Goal: Task Accomplishment & Management: Manage account settings

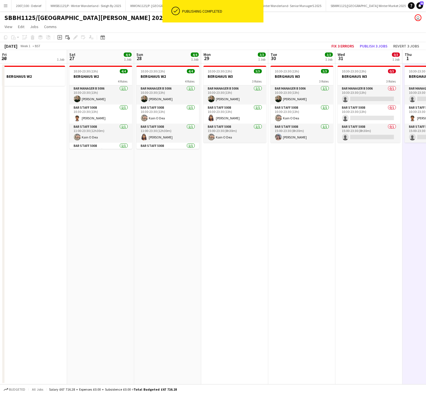
scroll to position [14, 0]
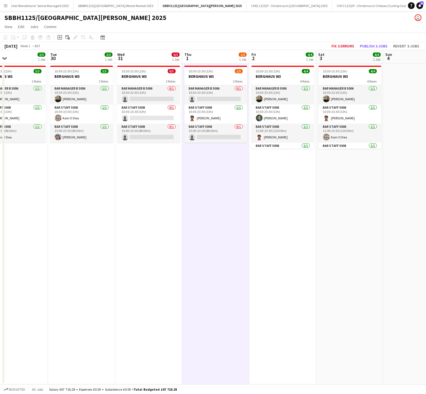
click at [226, 267] on app-date-cell "10:30-23:30 (13h) 1/3 BERGHAUS W3 3 Roles Bar Manager B 5006 0/1 10:30-23:30 (1…" at bounding box center [215, 223] width 67 height 321
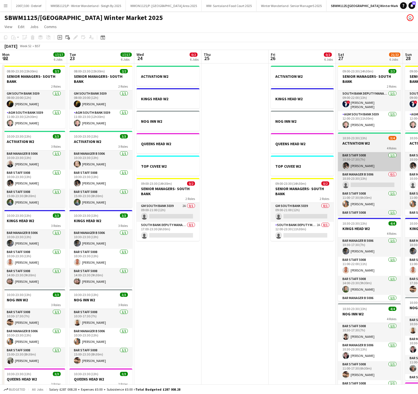
scroll to position [0, 226]
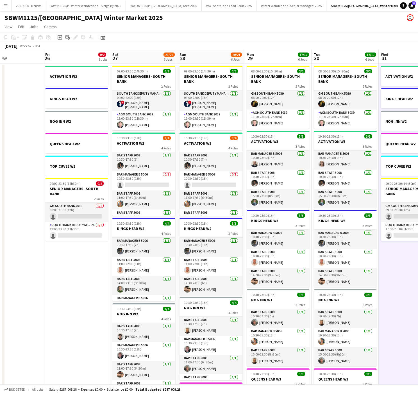
click at [47, 297] on app-date-cell "ACTIVATION W2 KINGS HEAD W2 NOG INN W2 QUEENS HEAD W2 TOP CUVEE W2 09:00-23:30 …" at bounding box center [76, 315] width 67 height 504
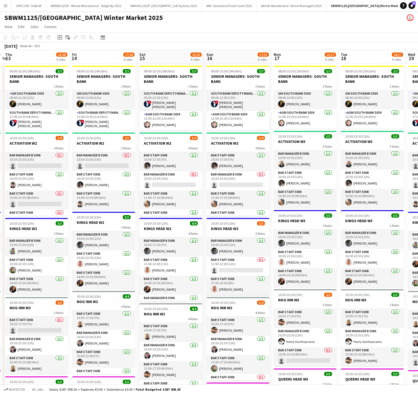
scroll to position [0, 176]
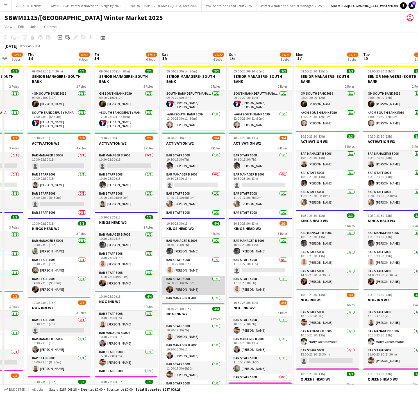
click at [213, 277] on app-card-role "Bar Staff 5008 1/1 14:00-23:30 (9h30m) Klerisa Muja" at bounding box center [193, 285] width 63 height 19
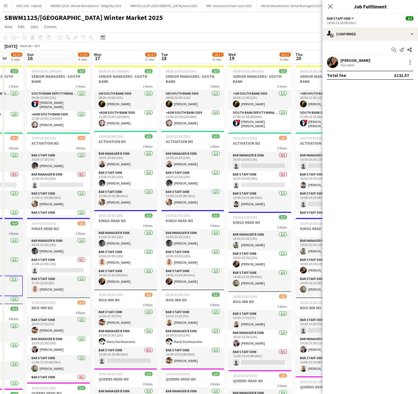
scroll to position [0, 221]
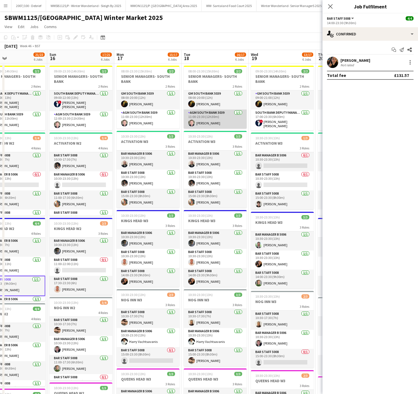
click at [202, 119] on app-card-role "AGM South Bank 5039 1/1 11:00-23:30 (12h30m) Harry Woollard" at bounding box center [215, 119] width 63 height 19
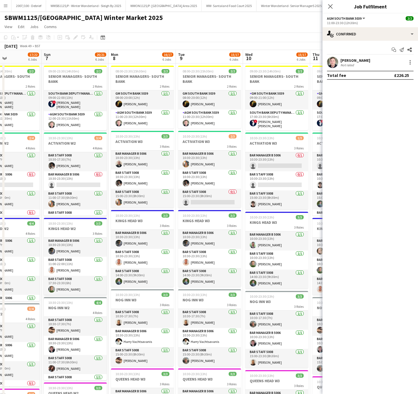
scroll to position [0, 256]
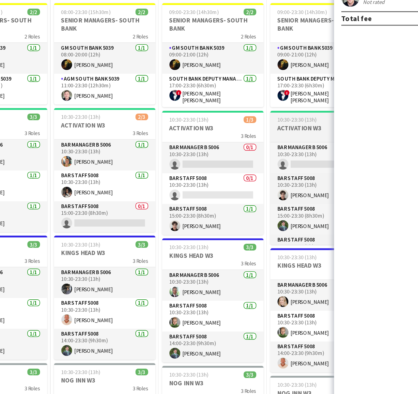
click at [289, 146] on div "4 Roles" at bounding box center [314, 148] width 63 height 4
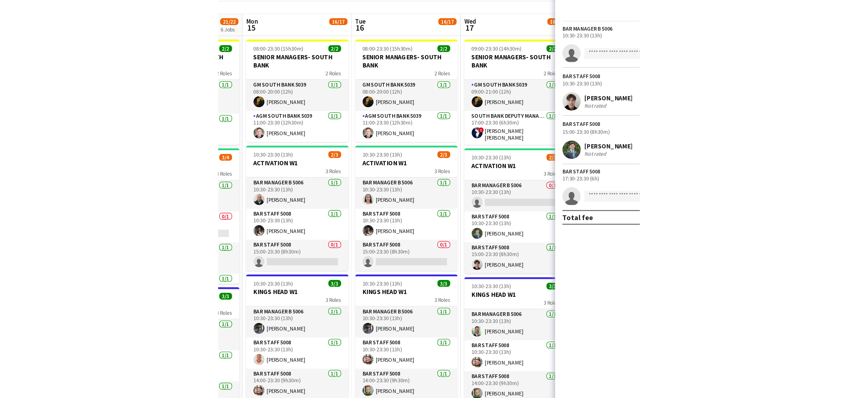
scroll to position [0, 146]
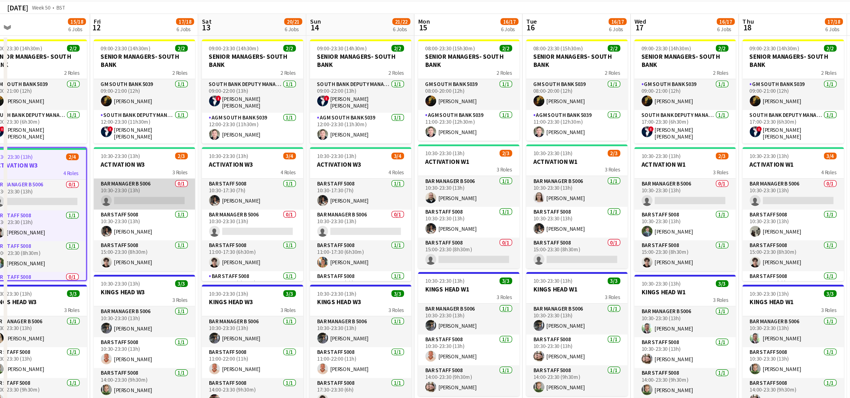
click at [87, 162] on app-card-role "Bar Manager B 5006 0/1 10:30-23:30 (13h) single-neutral-actions" at bounding box center [89, 161] width 63 height 19
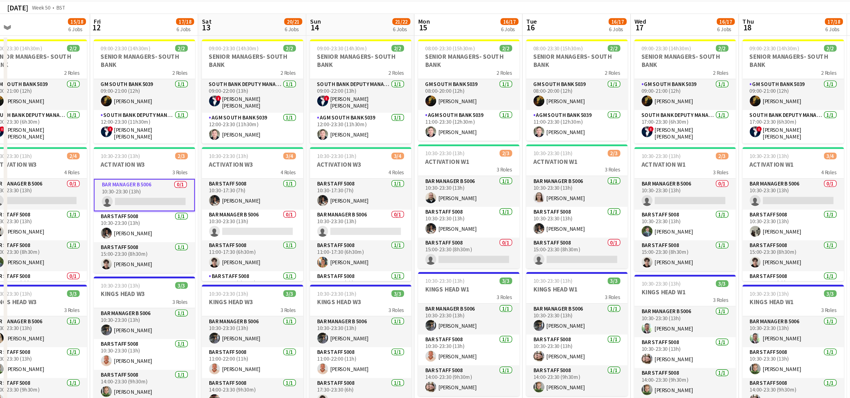
click at [110, 169] on app-card-role "Bar Manager B 5006 0/1 10:30-23:30 (13h) single-neutral-actions" at bounding box center [89, 162] width 63 height 20
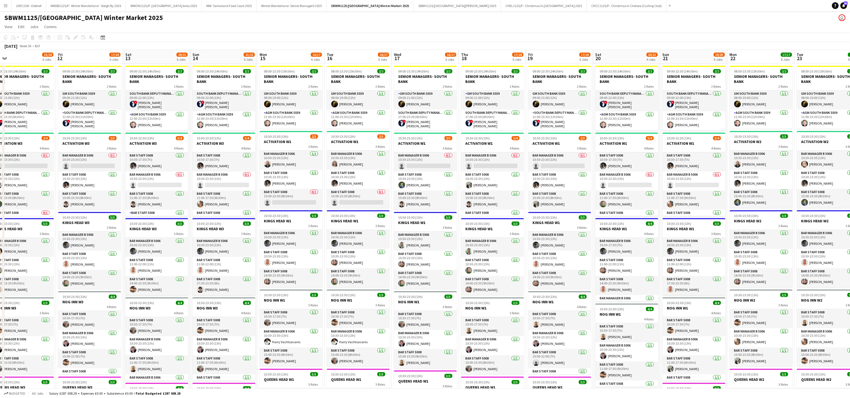
click at [6, 2] on button "Menu" at bounding box center [5, 5] width 11 height 11
click at [68, 29] on link "My Workforce" at bounding box center [85, 30] width 56 height 11
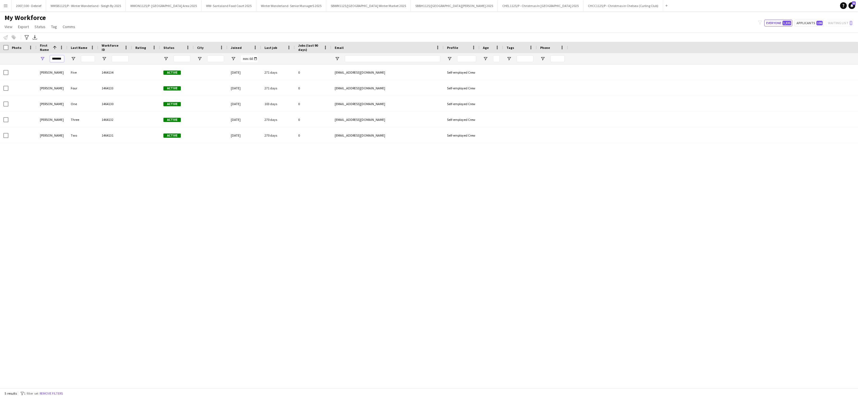
click at [57, 57] on input "*******" at bounding box center [57, 58] width 14 height 7
type input "*"
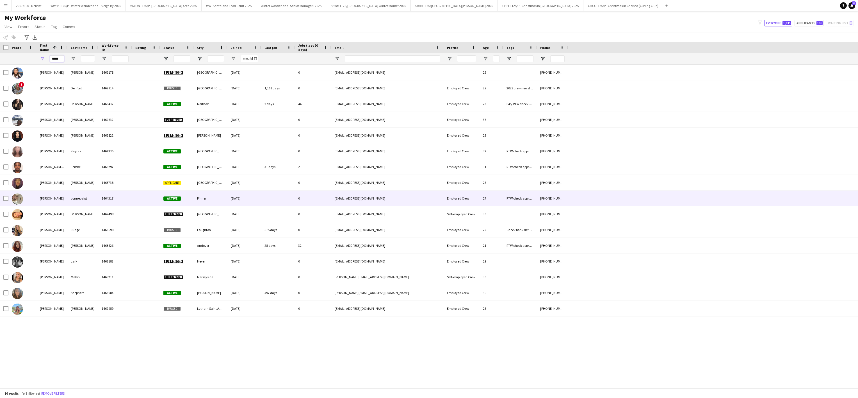
type input "*****"
click at [120, 199] on div "1464317" at bounding box center [115, 197] width 34 height 15
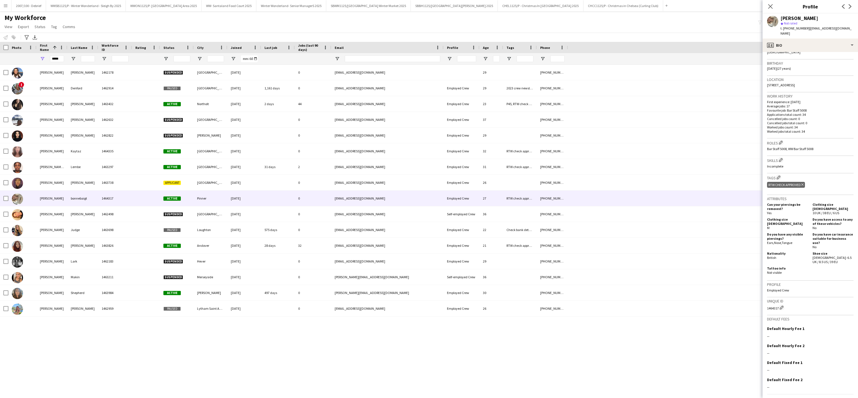
scroll to position [108, 0]
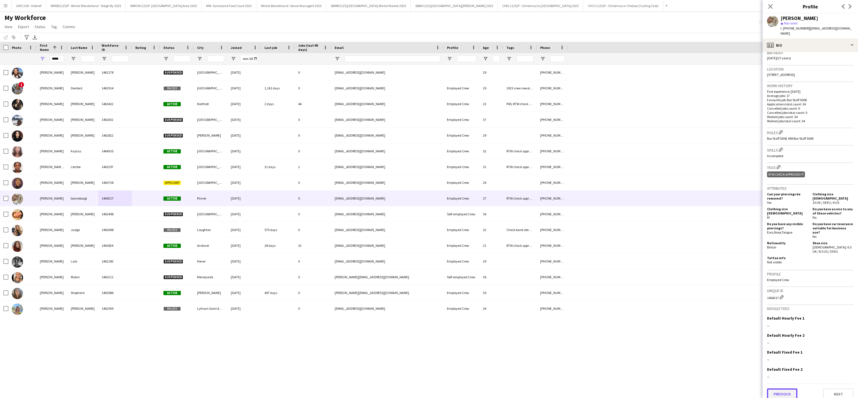
click at [418, 388] on button "Previous" at bounding box center [782, 393] width 30 height 11
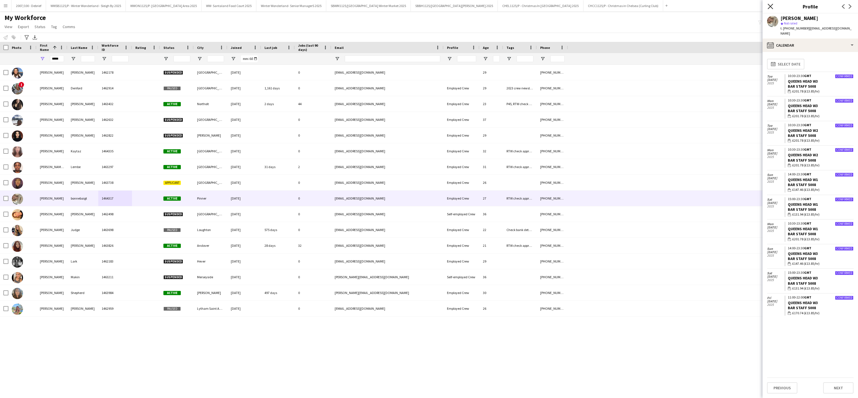
click at [418, 7] on icon at bounding box center [770, 6] width 5 height 5
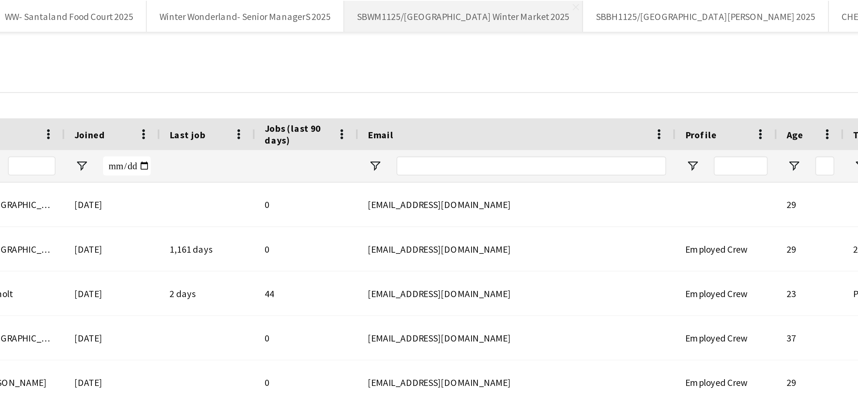
click at [388, 6] on button "SBWM1125/[GEOGRAPHIC_DATA] Winter Market 2025 Close" at bounding box center [368, 5] width 85 height 11
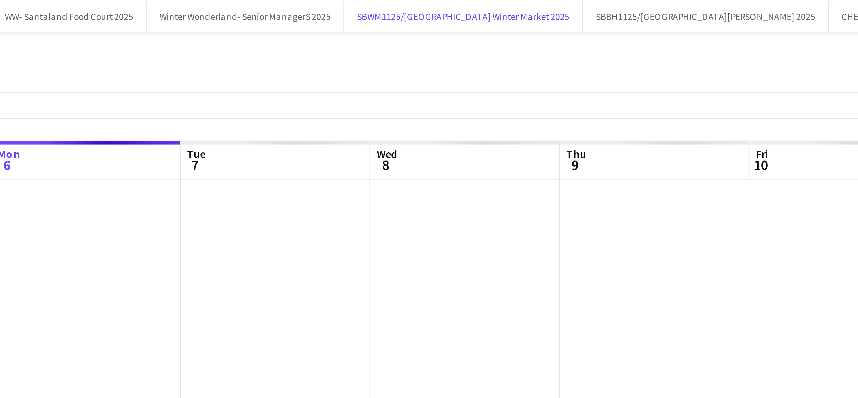
scroll to position [0, 134]
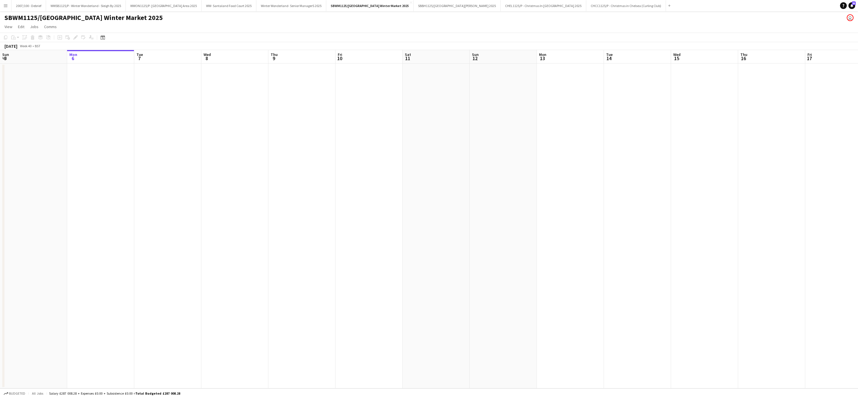
click at [418, 257] on app-date-cell at bounding box center [436, 225] width 67 height 325
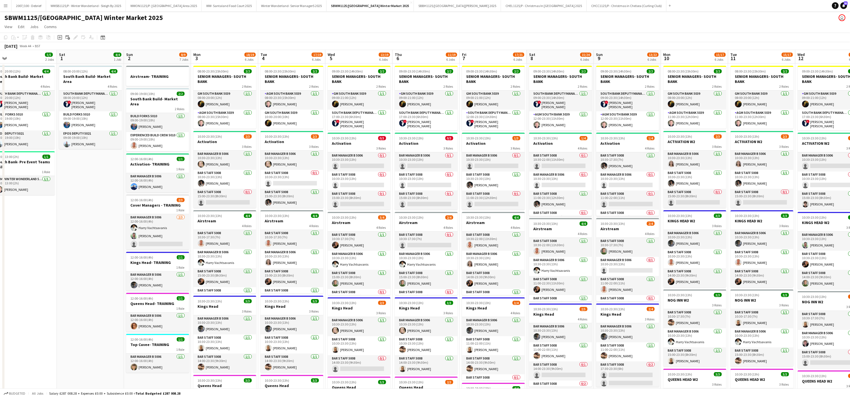
scroll to position [0, 145]
click at [224, 205] on app-card-role "Bar Staff 5008 0/1 15:00-23:30 (8h30m) single-neutral-actions" at bounding box center [224, 198] width 63 height 19
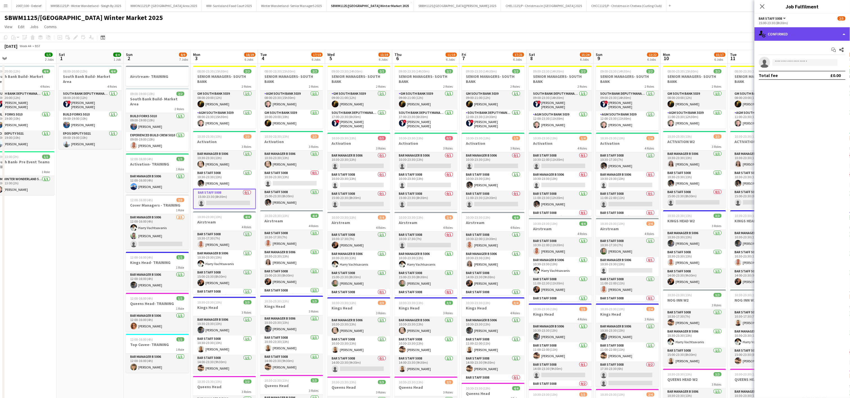
click at [418, 38] on div "single-neutral-actions-check-2 Confirmed" at bounding box center [802, 33] width 96 height 13
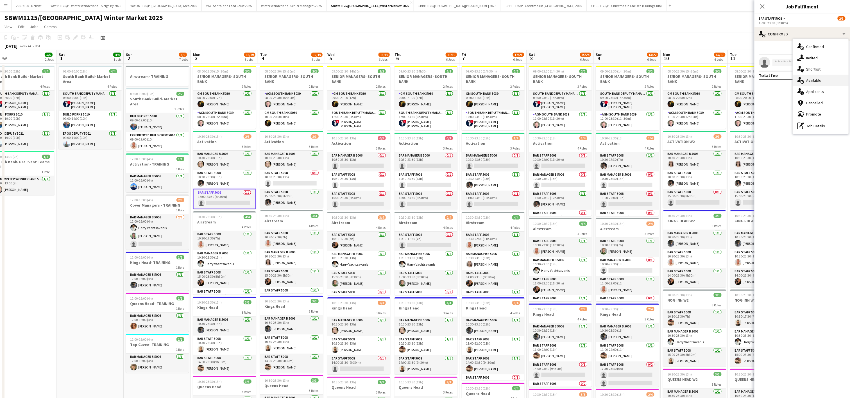
click at [418, 81] on span "Available" at bounding box center [813, 80] width 15 height 5
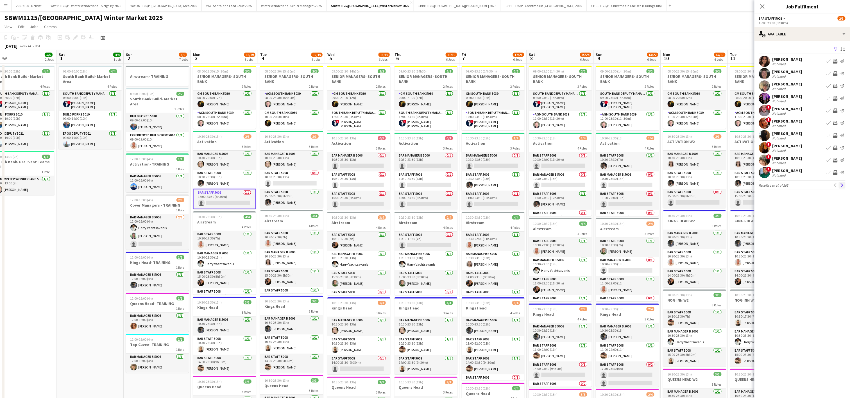
click at [418, 188] on button "Next" at bounding box center [842, 185] width 7 height 7
click at [418, 148] on app-user-avatar at bounding box center [764, 147] width 11 height 11
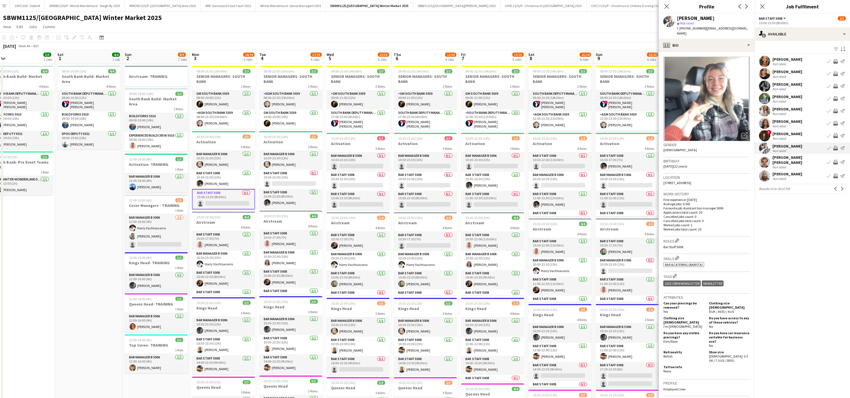
scroll to position [0, 0]
click at [418, 72] on app-user-avatar at bounding box center [764, 73] width 11 height 11
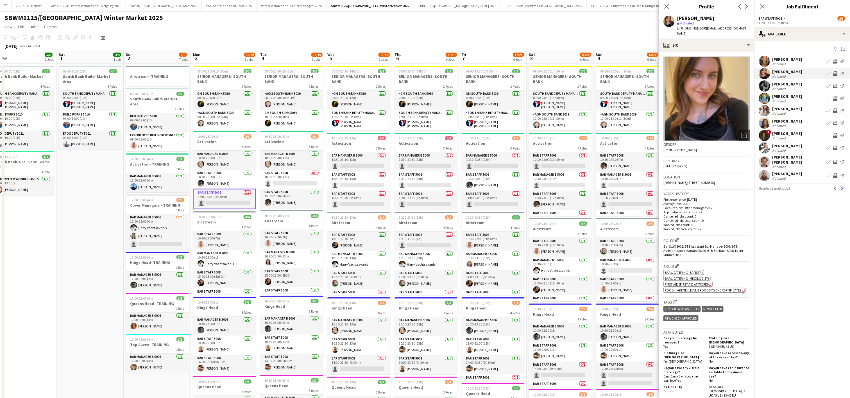
click at [418, 186] on app-icon "Next" at bounding box center [842, 188] width 4 height 4
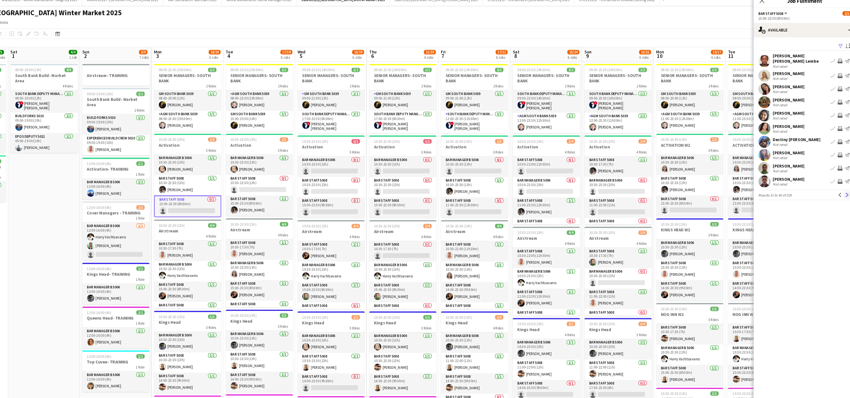
click at [418, 186] on app-icon "Next" at bounding box center [842, 188] width 4 height 4
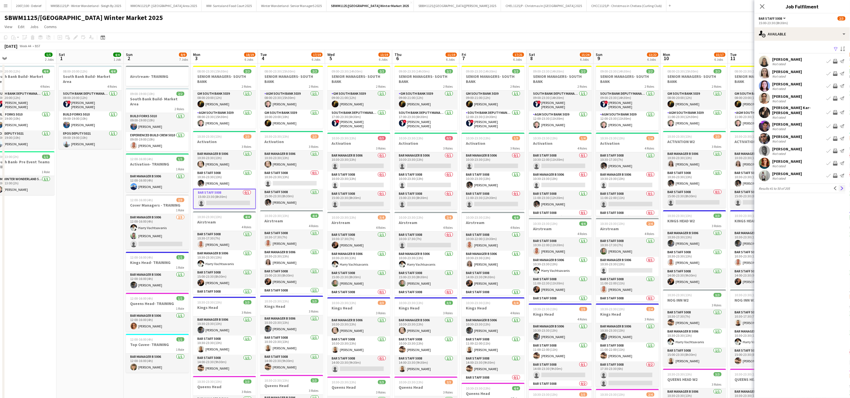
click at [418, 186] on app-icon "Next" at bounding box center [842, 188] width 4 height 4
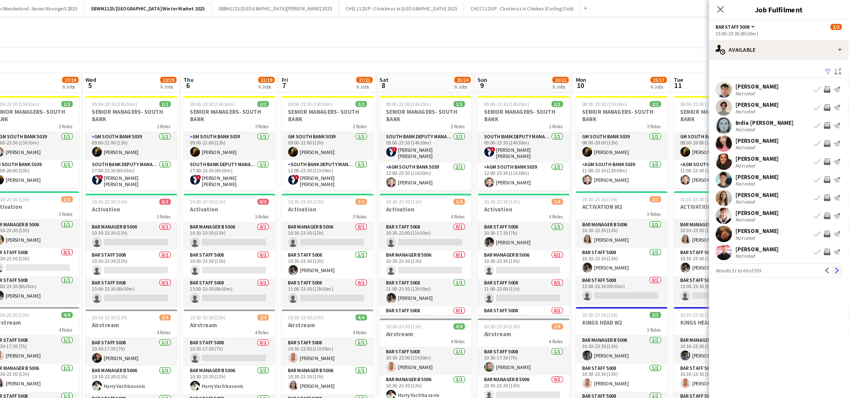
click at [418, 186] on app-icon "Next" at bounding box center [842, 185] width 4 height 4
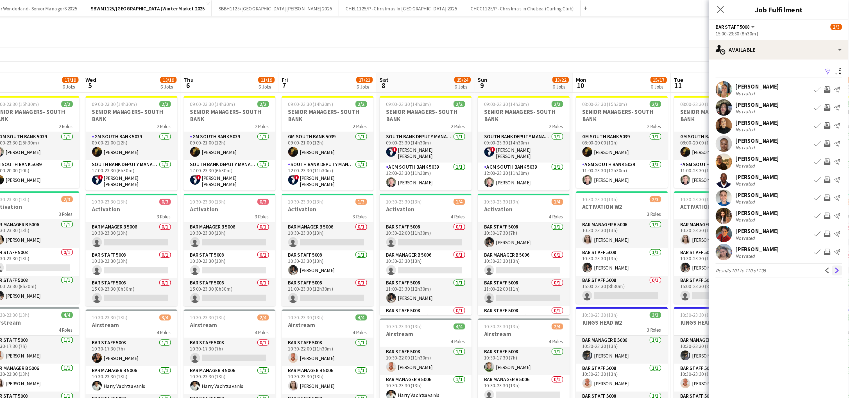
click at [418, 186] on app-icon "Next" at bounding box center [842, 185] width 4 height 4
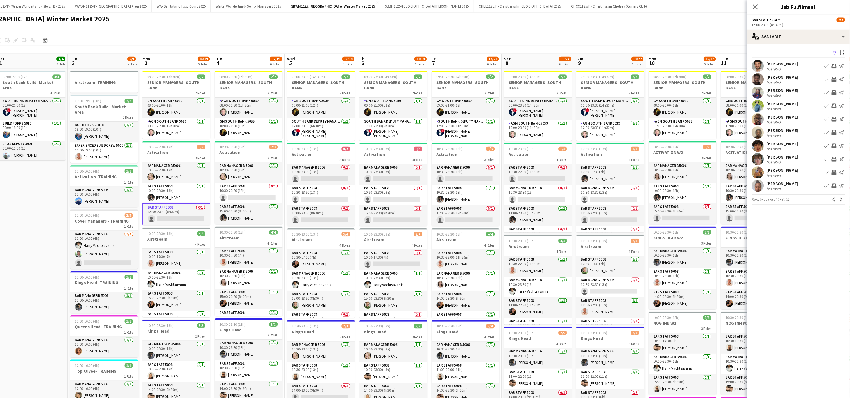
click at [70, 253] on app-date-cell "08:00-20:00 (12h) 4/4 South Bank Build- Market Area 4 Roles South Bank Deputy M…" at bounding box center [89, 315] width 67 height 504
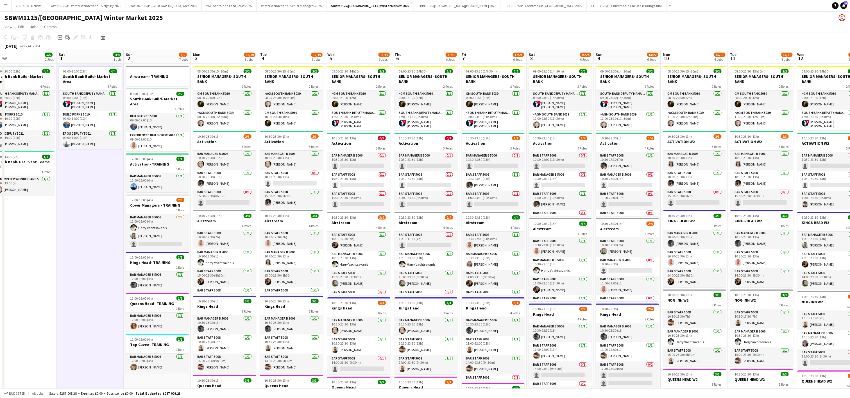
click at [50, 264] on app-date-cell "08:00-20:00 (12h) 4/4 South Bank Build- Market Area 4 Roles South Bank Deputy M…" at bounding box center [22, 315] width 67 height 504
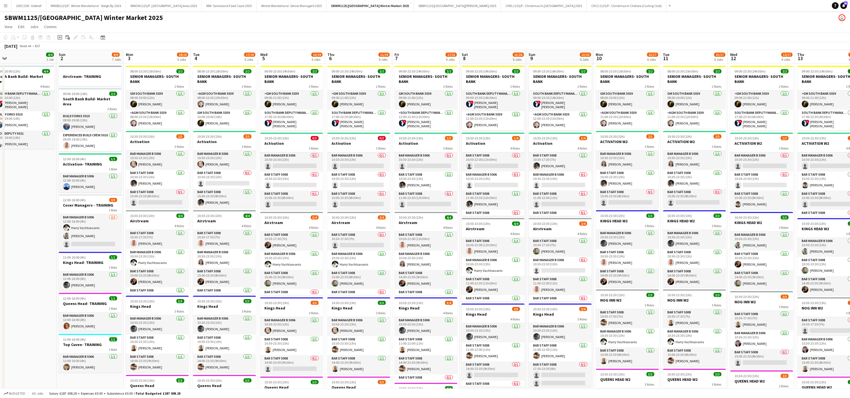
scroll to position [0, 212]
click at [161, 199] on app-card-role "Bar Staff 5008 0/1 15:00-23:30 (8h30m) single-neutral-actions" at bounding box center [157, 198] width 63 height 19
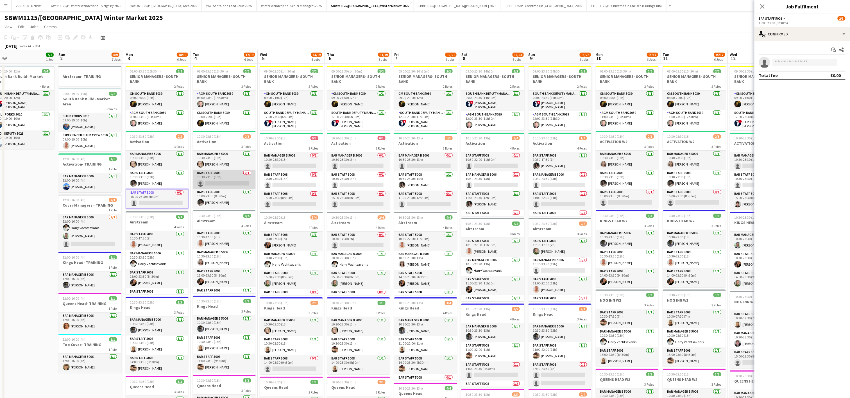
click at [218, 181] on app-card-role "Bar Staff 5008 0/1 10:30-23:30 (13h) single-neutral-actions" at bounding box center [224, 179] width 63 height 19
click at [218, 181] on app-card-role "Bar Staff 5008 0/1 10:30-23:30 (13h) single-neutral-actions" at bounding box center [224, 180] width 63 height 20
click at [156, 203] on app-card-role "Bar Staff 5008 0/1 15:00-23:30 (8h30m) single-neutral-actions" at bounding box center [157, 199] width 63 height 20
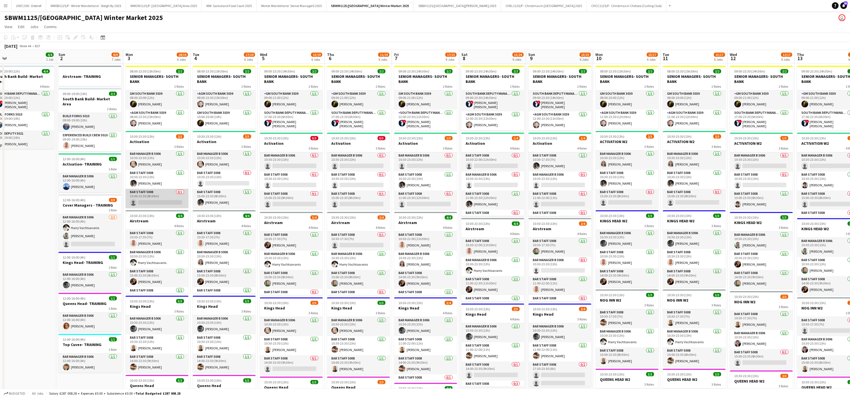
click at [164, 199] on app-card-role "Bar Staff 5008 0/1 15:00-23:30 (8h30m) single-neutral-actions" at bounding box center [157, 198] width 63 height 19
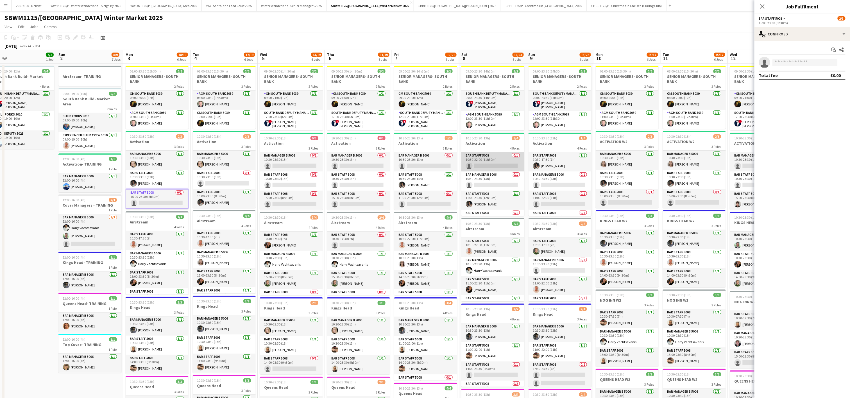
click at [418, 157] on app-card-role "Bar Staff 5008 0/1 10:30-22:00 (11h30m) single-neutral-actions" at bounding box center [492, 161] width 63 height 19
click at [285, 178] on app-card-role "Bar Staff 5008 0/1 10:30-23:30 (13h) single-neutral-actions" at bounding box center [291, 180] width 63 height 19
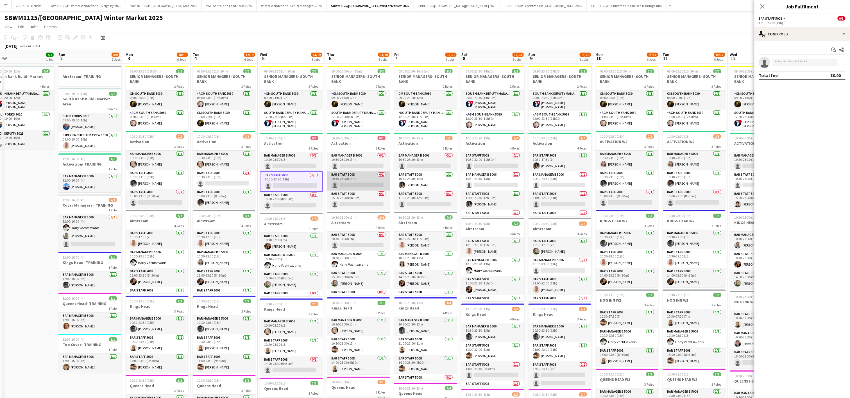
click at [339, 183] on app-card-role "Bar Staff 5008 0/1 10:30-23:30 (13h) single-neutral-actions" at bounding box center [358, 180] width 63 height 19
click at [418, 203] on app-card-role "Bar Staff 5008 0/1 11:00-23:30 (12h30m) single-neutral-actions" at bounding box center [425, 199] width 63 height 19
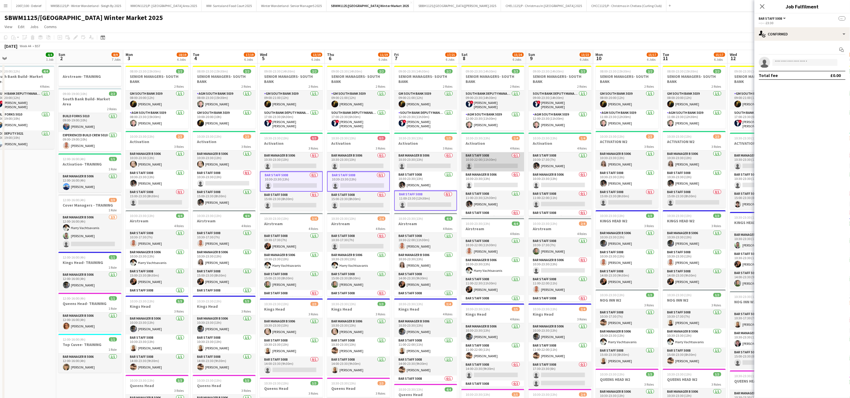
click at [418, 161] on app-card-role "Bar Staff 5008 0/1 10:30-22:00 (11h30m) single-neutral-actions" at bounding box center [492, 161] width 63 height 19
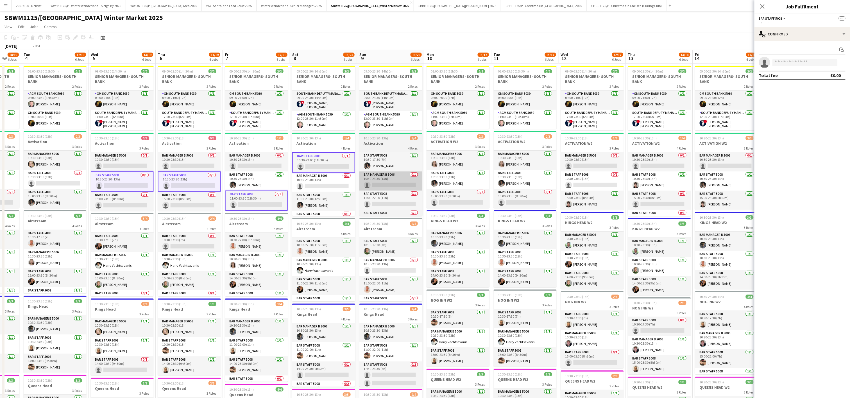
scroll to position [0, 213]
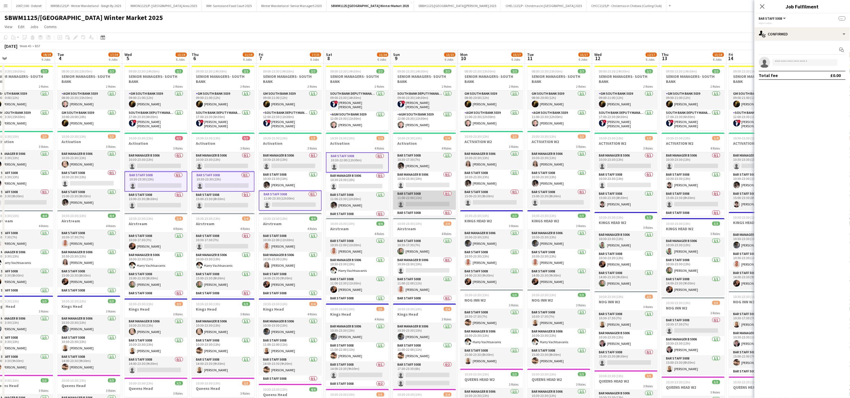
click at [418, 199] on app-card-role "Bar Staff 5008 0/1 11:00-22:00 (11h) single-neutral-actions" at bounding box center [424, 199] width 63 height 19
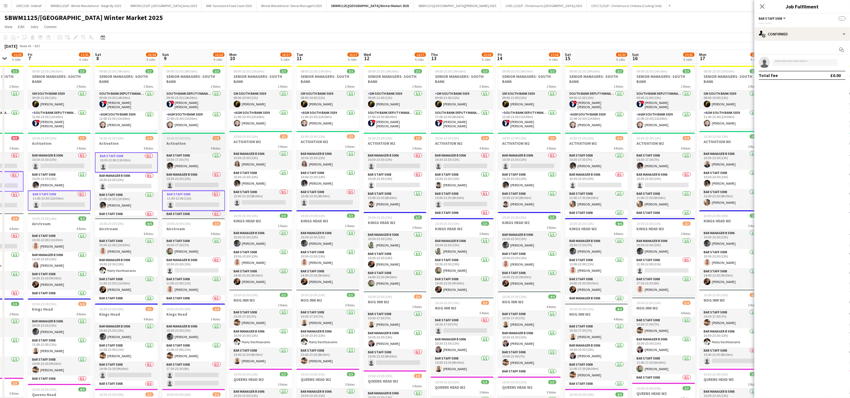
scroll to position [0, 237]
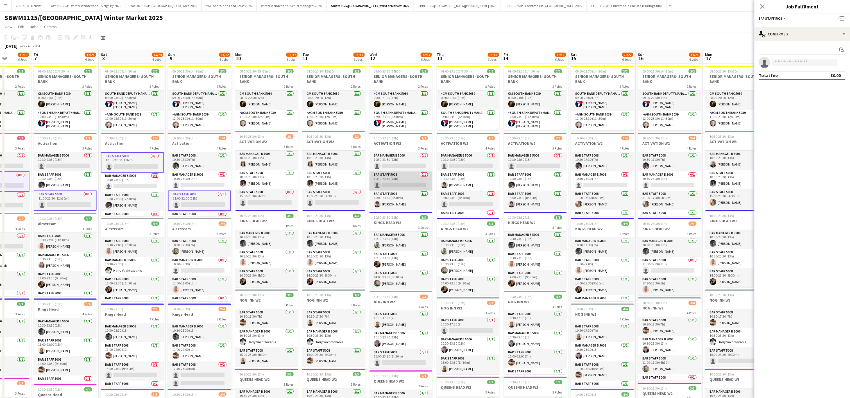
click at [408, 181] on app-card-role "Bar Staff 5008 0/1 10:30-23:30 (13h) single-neutral-actions" at bounding box center [400, 180] width 63 height 19
click at [418, 203] on app-card-role "Bar Staff 5008 0/1 15:00-23:30 (8h30m) single-neutral-actions" at bounding box center [468, 199] width 63 height 19
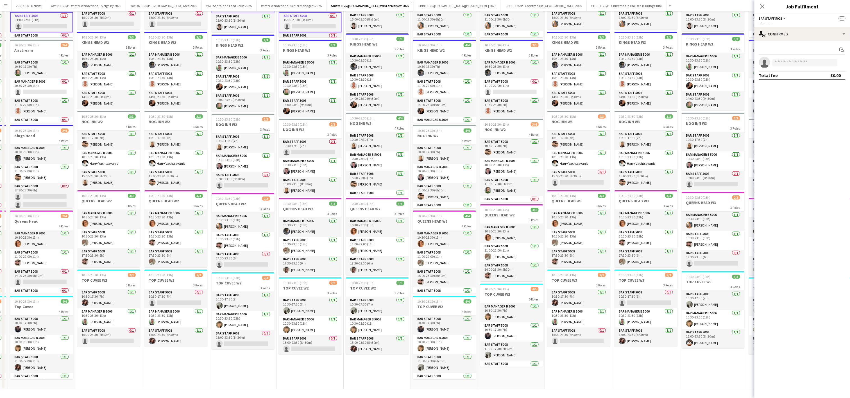
scroll to position [0, 0]
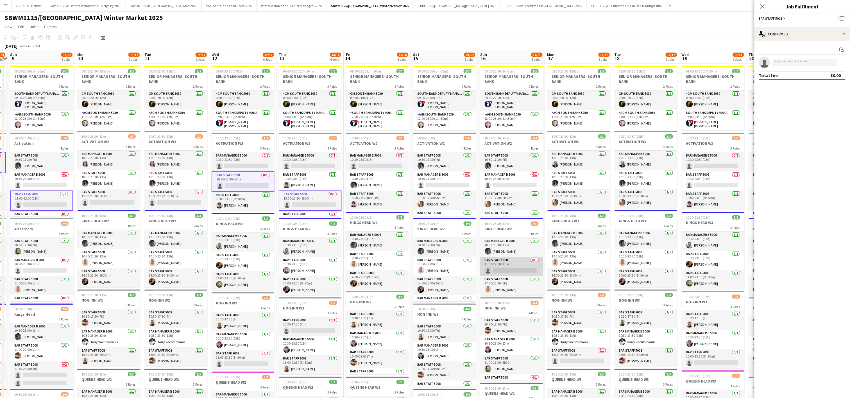
click at [418, 260] on app-card-role "Bar Staff 5008 0/1 11:00-22:00 (11h) single-neutral-actions" at bounding box center [511, 266] width 63 height 19
click at [418, 260] on app-card-role "Bar Staff 5008 0/1 11:00-22:00 (11h) single-neutral-actions" at bounding box center [511, 267] width 63 height 20
click at [418, 260] on app-card-role "Bar Staff 5008 0/1 11:00-22:00 (11h) single-neutral-actions" at bounding box center [511, 266] width 63 height 19
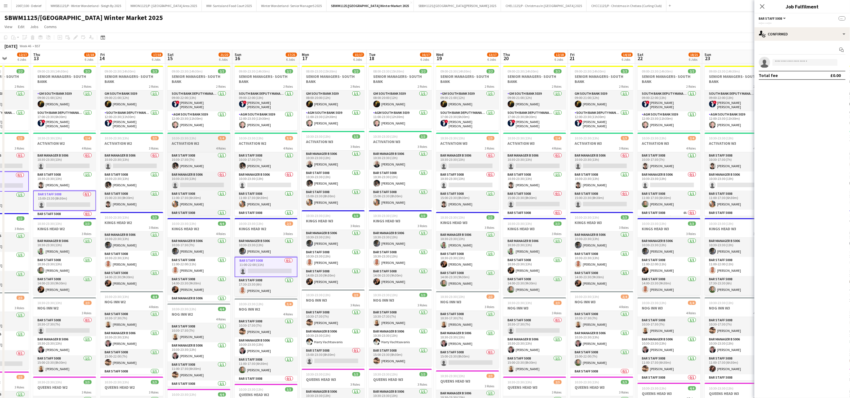
scroll to position [0, 195]
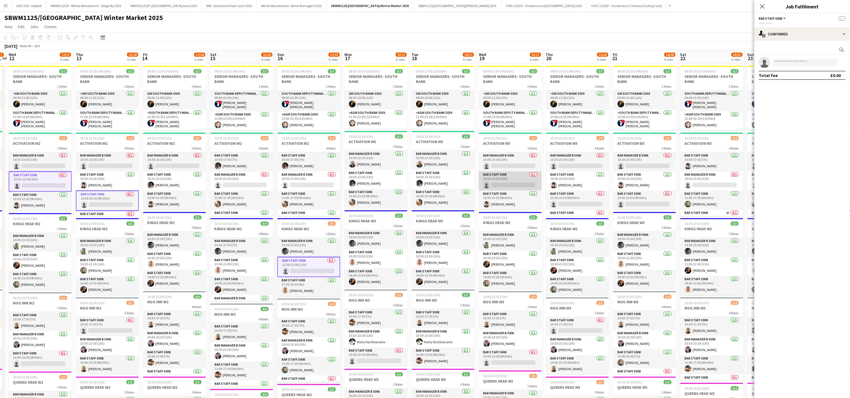
click at [418, 182] on app-card-role "Bar Staff 5008 0/1 10:30-23:30 (13h) single-neutral-actions" at bounding box center [510, 180] width 63 height 19
click at [418, 205] on app-card-role "Bar Staff 5008 0/1 15:00-23:30 (8h30m) single-neutral-actions" at bounding box center [577, 199] width 63 height 19
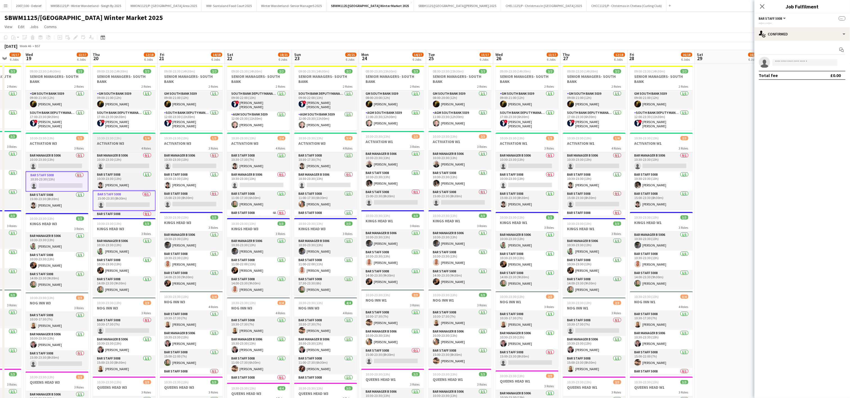
scroll to position [0, 157]
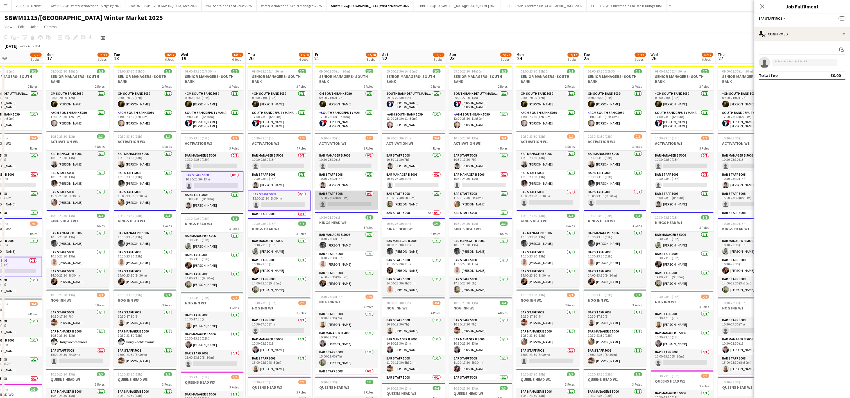
click at [360, 197] on app-card-role "Bar Staff 5008 0/1 15:00-23:30 (8h30m) single-neutral-actions" at bounding box center [346, 199] width 63 height 19
click at [418, 205] on app-card-role "Bar Staff 5008 4A 0/1 14:00-23:30 (9h30m) single-neutral-actions" at bounding box center [413, 206] width 63 height 19
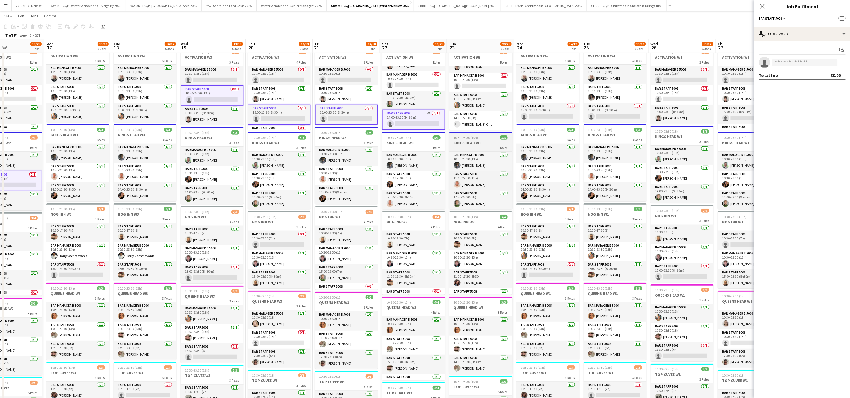
scroll to position [0, 0]
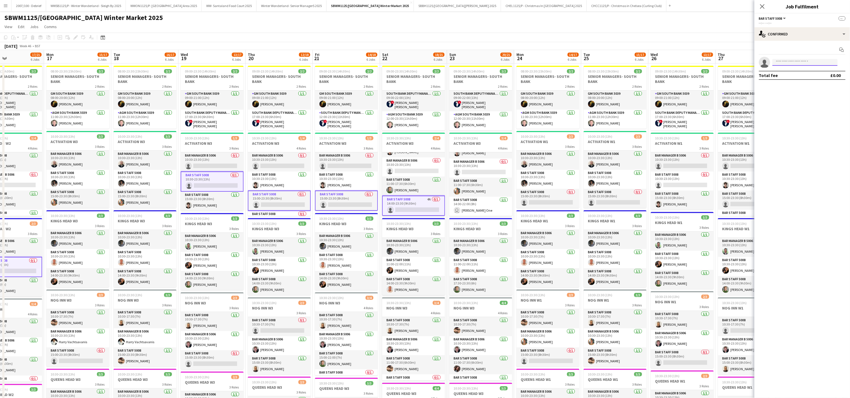
click at [418, 61] on input at bounding box center [804, 62] width 65 height 7
type input "**********"
click at [418, 74] on span "[EMAIL_ADDRESS][DOMAIN_NAME]" at bounding box center [805, 75] width 56 height 4
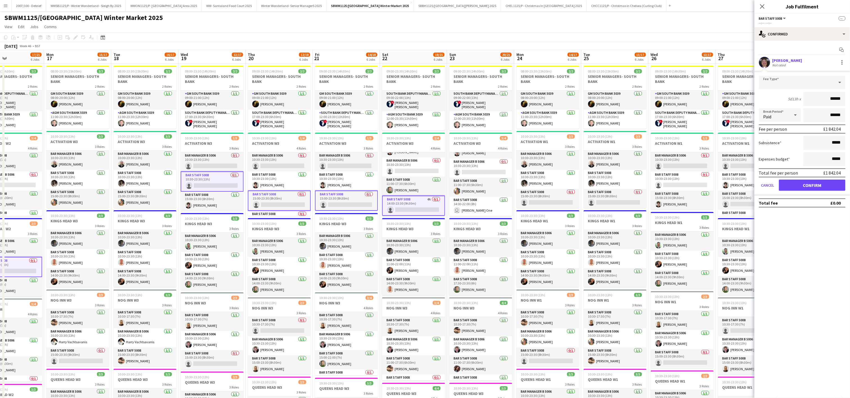
type input "******"
click at [418, 183] on button "Confirm" at bounding box center [812, 185] width 67 height 11
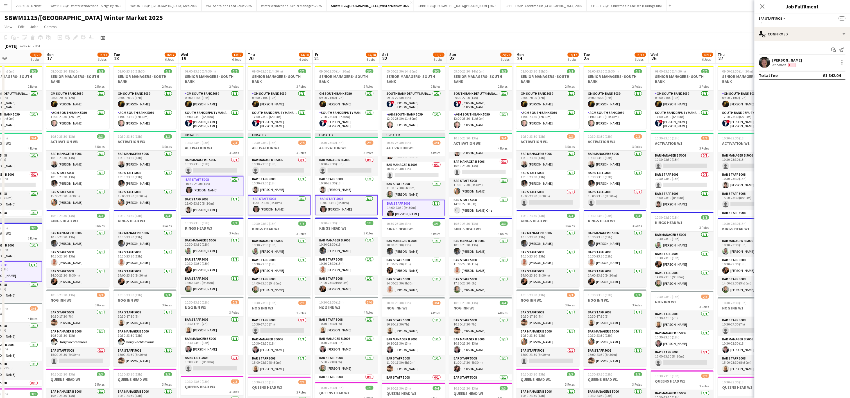
click at [210, 58] on app-board-header-date "Wed 19 14/17 6 Jobs" at bounding box center [211, 56] width 67 height 13
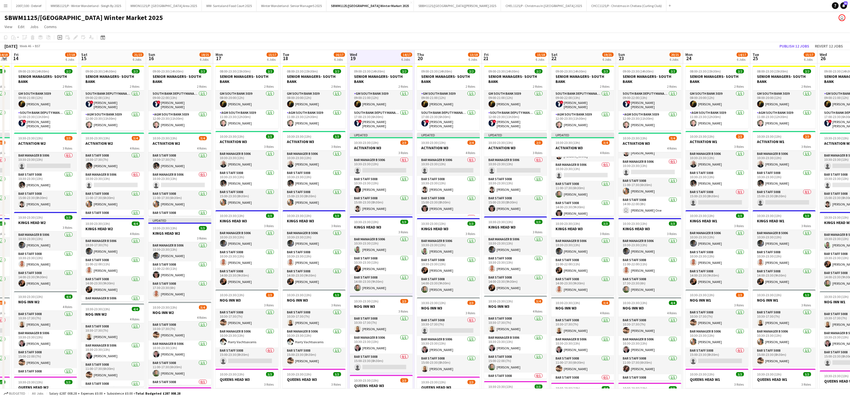
scroll to position [0, 179]
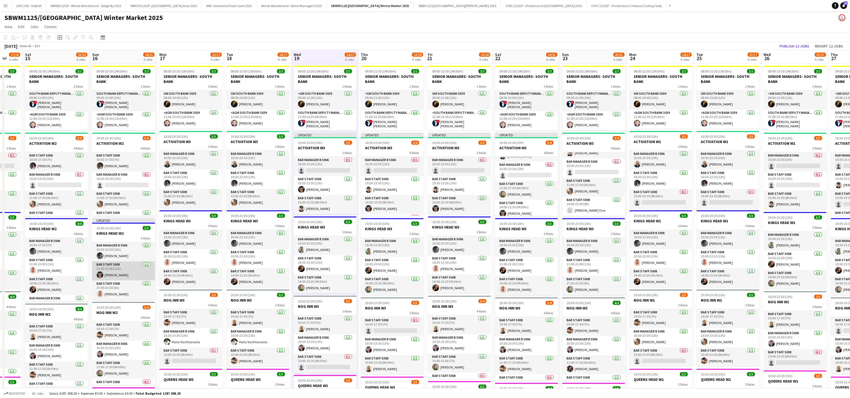
click at [103, 274] on app-card-role "Bar Staff 5008 1/1 11:00-22:00 (11h) Charlie Hunter" at bounding box center [123, 270] width 63 height 19
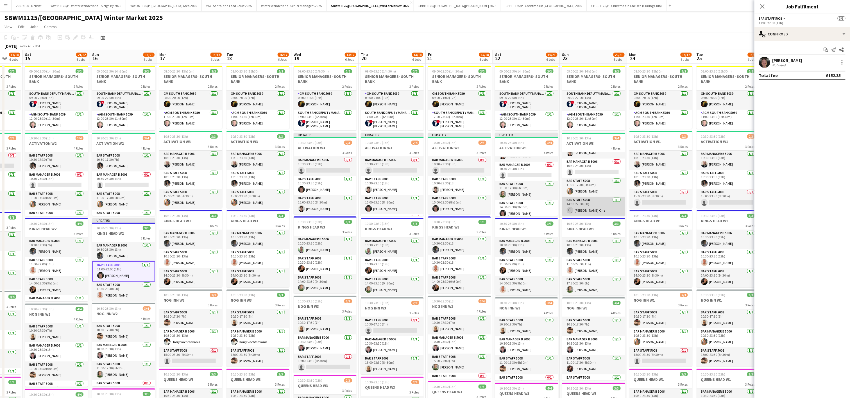
click at [418, 205] on app-card-role "Bar Staff 5008 1/1 14:00-22:00 (8h) user Carpenter One" at bounding box center [593, 206] width 63 height 19
click at [418, 63] on div at bounding box center [841, 62] width 1 height 1
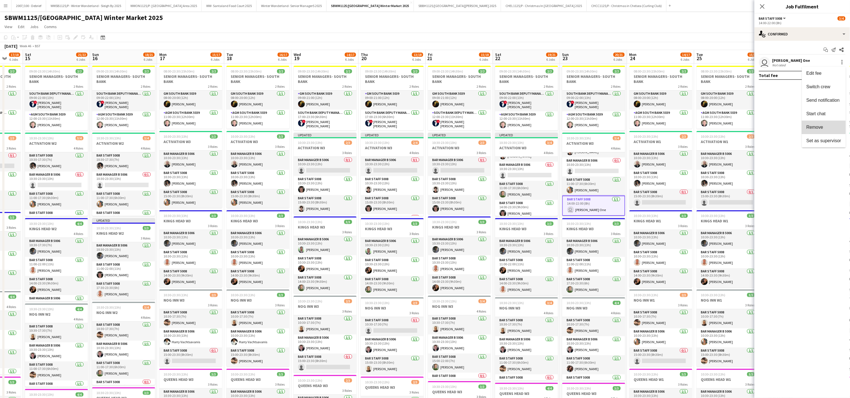
click at [418, 125] on span "Remove" at bounding box center [814, 127] width 17 height 5
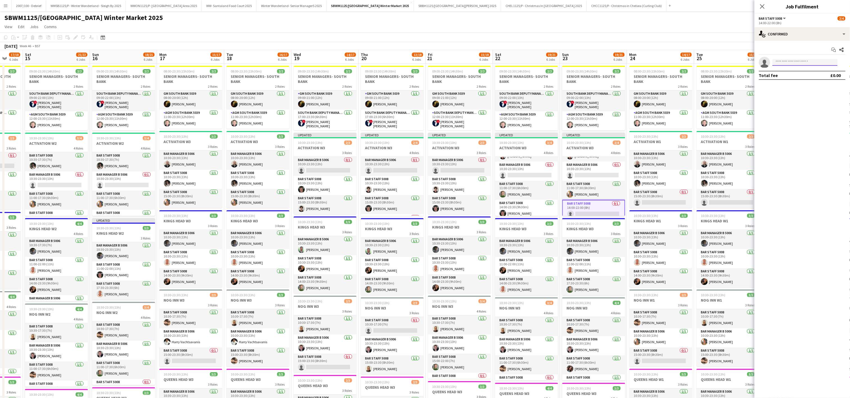
click at [418, 63] on input at bounding box center [804, 62] width 65 height 7
type input "*****"
click at [418, 71] on span "[PERSON_NAME]" at bounding box center [793, 71] width 32 height 5
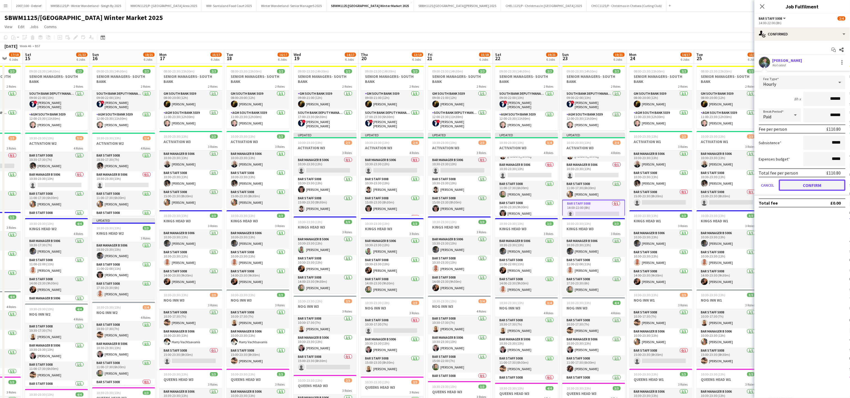
click at [418, 185] on button "Confirm" at bounding box center [812, 185] width 67 height 11
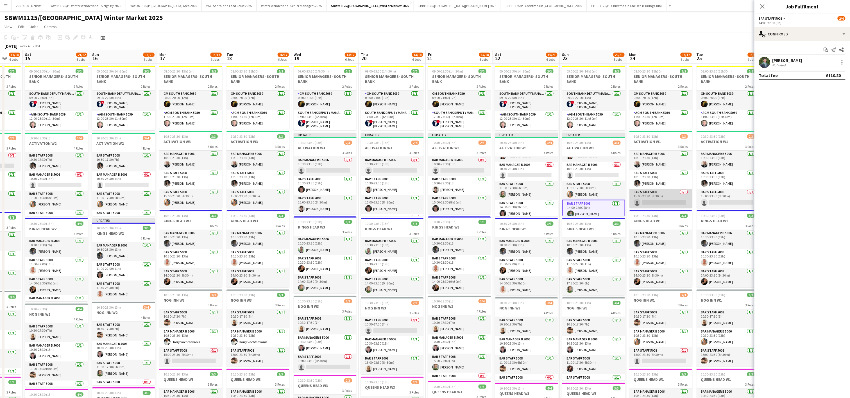
click at [418, 208] on app-card-role "Bar Staff 5008 0/1 15:00-23:30 (8h30m) single-neutral-actions" at bounding box center [660, 198] width 63 height 19
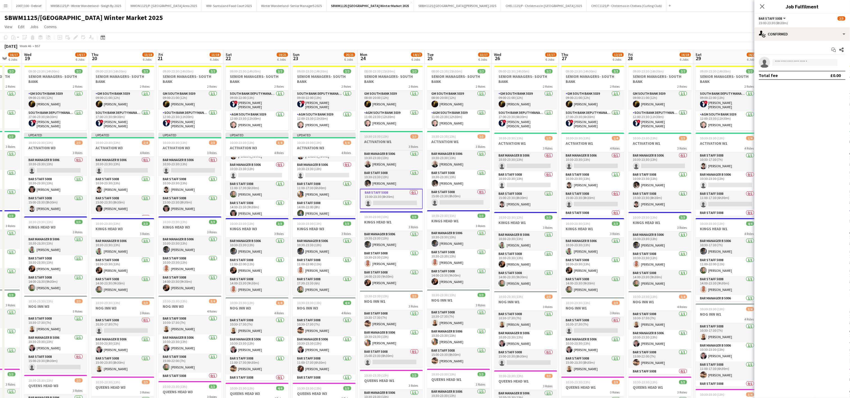
scroll to position [0, 180]
click at [418, 182] on app-card-role "Bar Staff 5008 0/1 10:30-23:30 (13h) single-neutral-actions" at bounding box center [525, 180] width 63 height 19
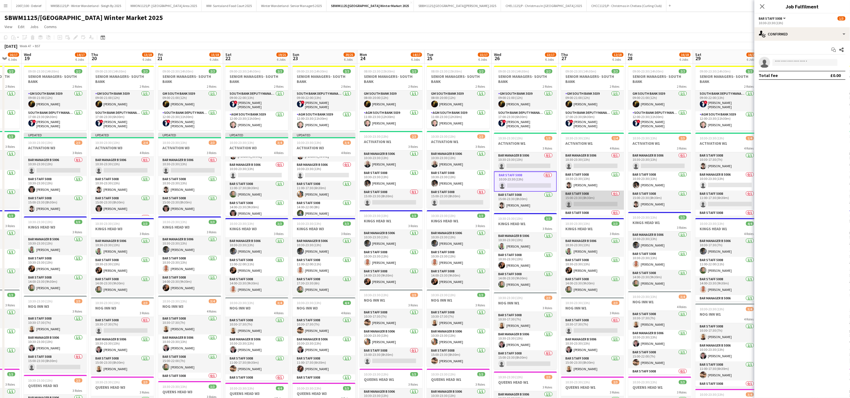
click at [418, 198] on app-card-role "Bar Staff 5008 0/1 15:00-23:30 (8h30m) single-neutral-actions" at bounding box center [592, 199] width 63 height 19
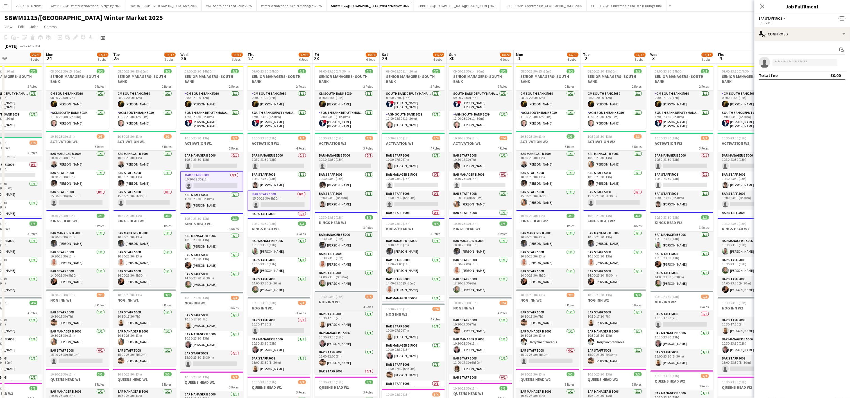
scroll to position [16, 0]
click at [354, 368] on app-card-role "Bar Staff 5008 0/1 17:30-23:30 (6h) single-neutral-actions" at bounding box center [346, 364] width 63 height 19
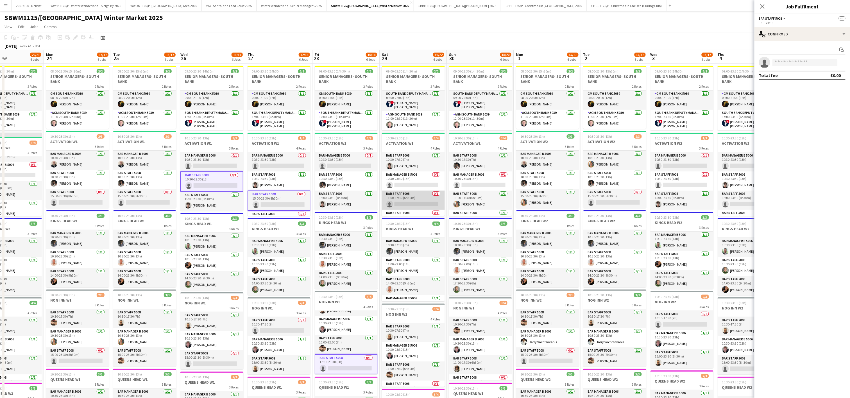
click at [408, 195] on app-card-role "Bar Staff 5008 0/1 11:00-17:30 (6h30m) single-neutral-actions" at bounding box center [413, 199] width 63 height 19
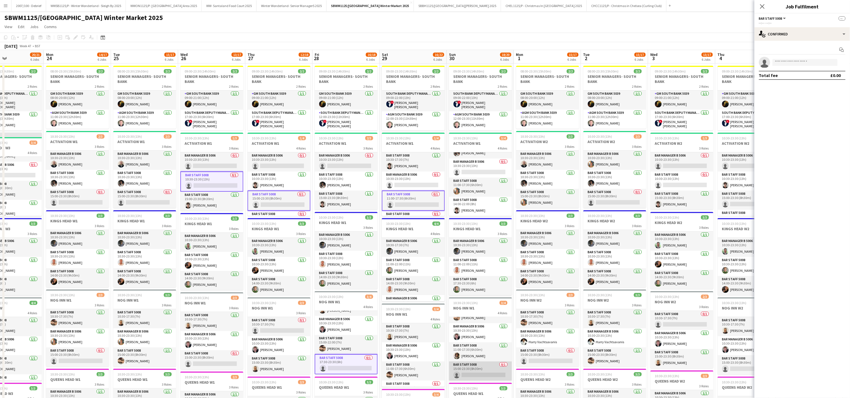
click at [418, 367] on app-card-role "Bar Staff 5008 0/1 15:00-23:30 (8h30m) single-neutral-actions" at bounding box center [480, 370] width 63 height 19
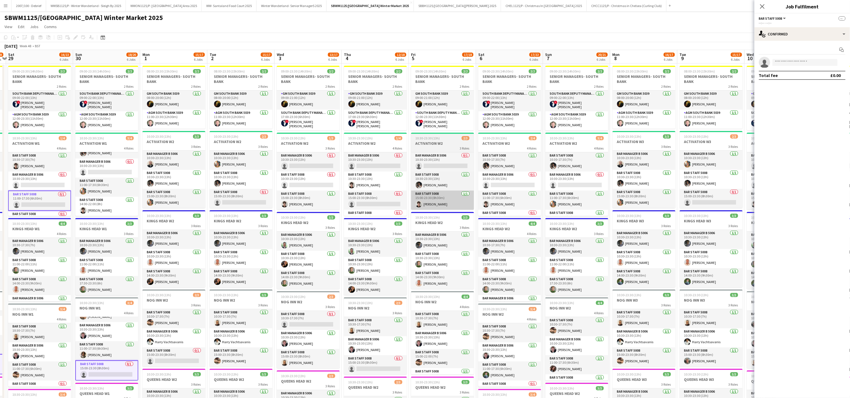
scroll to position [0, 180]
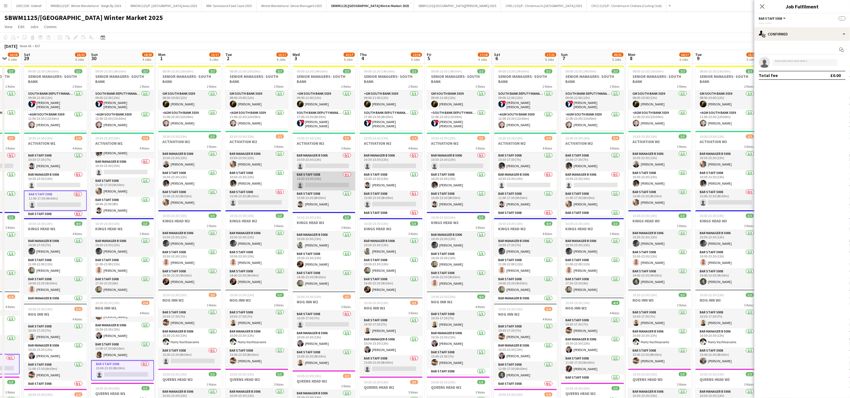
click at [327, 178] on app-card-role "Bar Staff 5008 0/1 10:30-23:30 (13h) single-neutral-actions" at bounding box center [323, 180] width 63 height 19
click at [385, 203] on app-card-role "Bar Staff 5008 0/1 15:00-23:30 (8h30m) single-neutral-actions" at bounding box center [391, 199] width 63 height 19
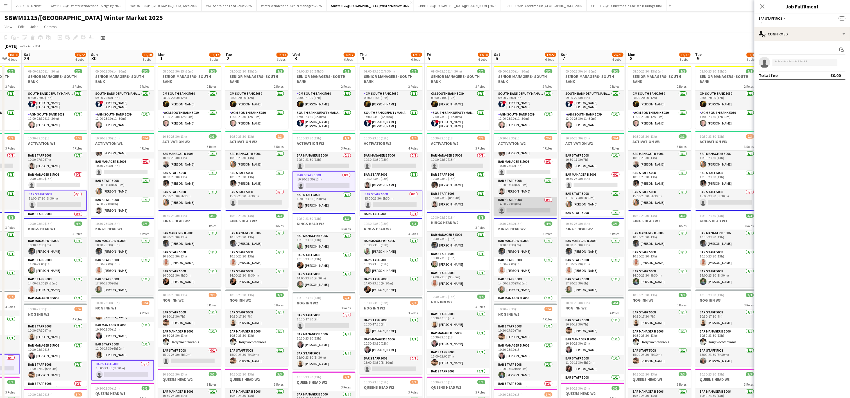
click at [418, 208] on app-card-role "Bar Staff 5008 0/1 14:00-22:00 (8h) single-neutral-actions" at bounding box center [525, 206] width 63 height 19
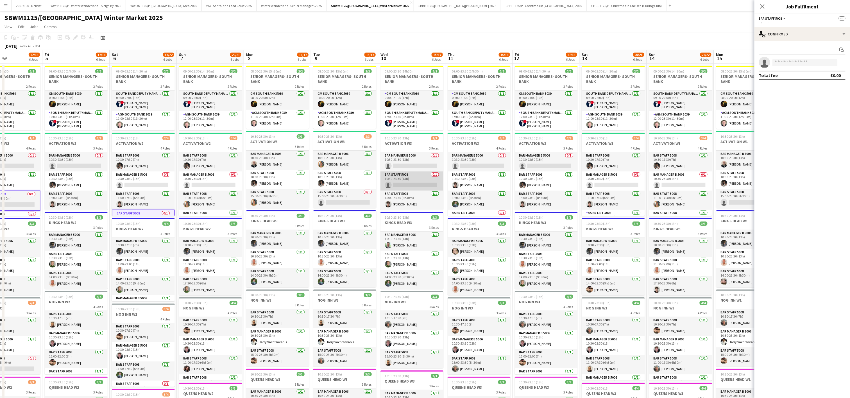
scroll to position [0, 160]
click at [405, 175] on app-card-role "Bar Staff 5008 0/1 10:30-23:30 (13h) single-neutral-actions" at bounding box center [411, 180] width 63 height 19
click at [345, 199] on app-card-role "Bar Staff 5008 0/1 15:00-23:30 (8h30m) single-neutral-actions" at bounding box center [344, 198] width 63 height 19
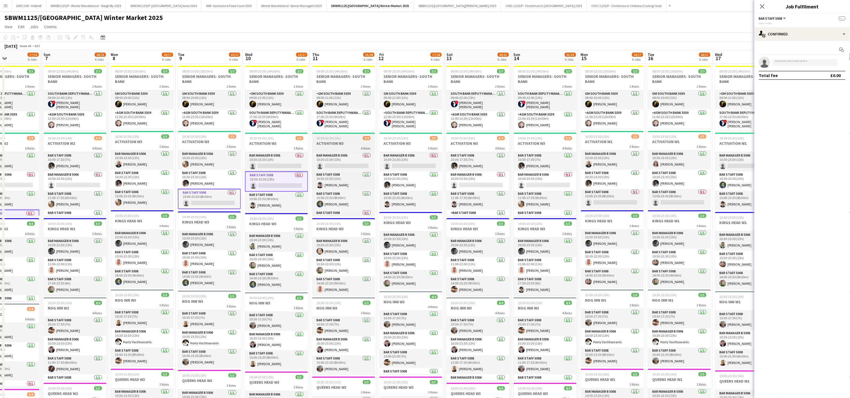
scroll to position [14, 0]
click at [351, 205] on app-card-role "Bar Staff 5008 0/1 17:30-23:30 (6h) single-neutral-actions" at bounding box center [343, 206] width 63 height 19
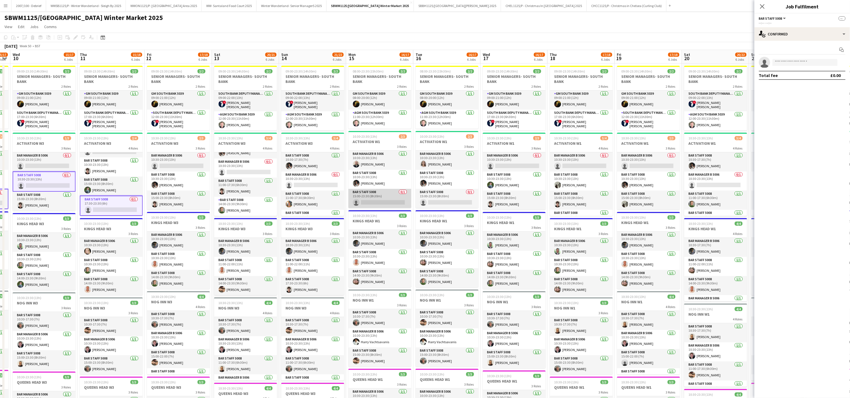
scroll to position [0, 202]
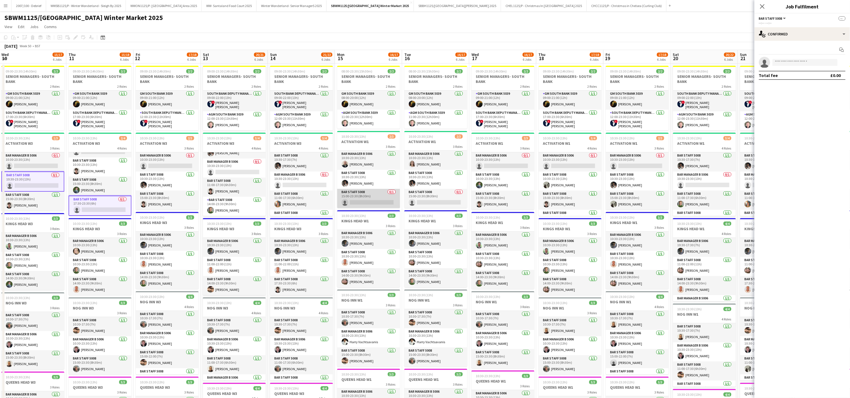
click at [374, 198] on app-card-role "Bar Staff 5008 0/1 15:00-23:30 (8h30m) single-neutral-actions" at bounding box center [368, 198] width 63 height 19
click at [418, 203] on app-card-role "Bar Staff 5008 0/1 15:00-23:30 (8h30m) single-neutral-actions" at bounding box center [435, 198] width 63 height 19
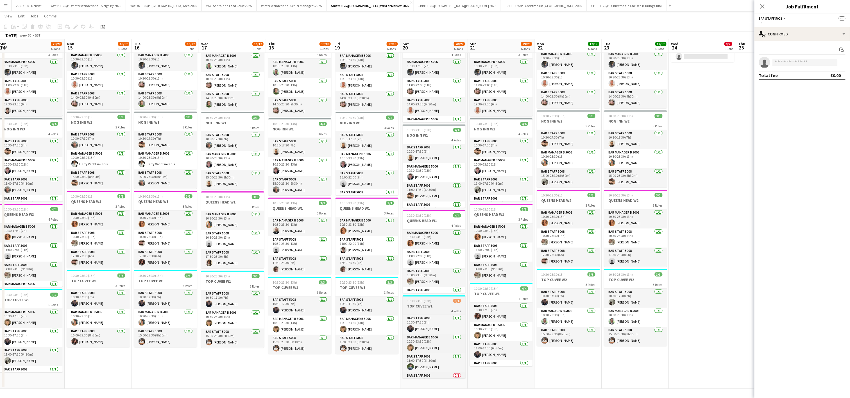
scroll to position [14, 0]
click at [418, 367] on app-card-role "Bar Staff 5008 0/1 15:00-22:00 (7h) single-neutral-actions" at bounding box center [434, 368] width 63 height 19
click at [418, 64] on input at bounding box center [804, 62] width 65 height 7
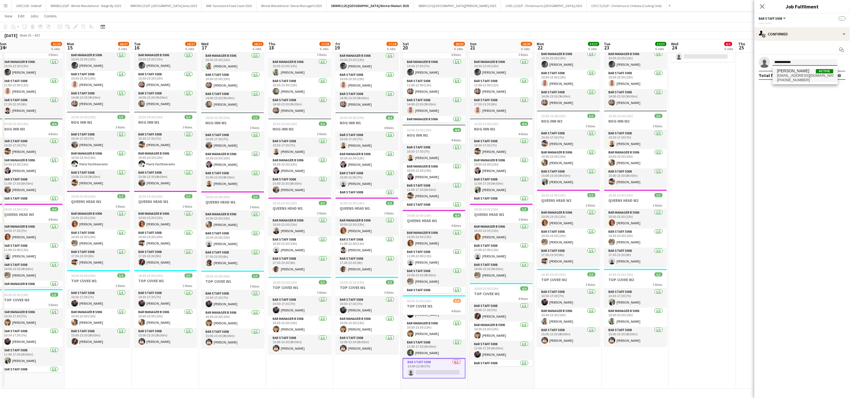
type input "**********"
click at [418, 74] on span "[EMAIL_ADDRESS][DOMAIN_NAME]" at bounding box center [805, 75] width 56 height 4
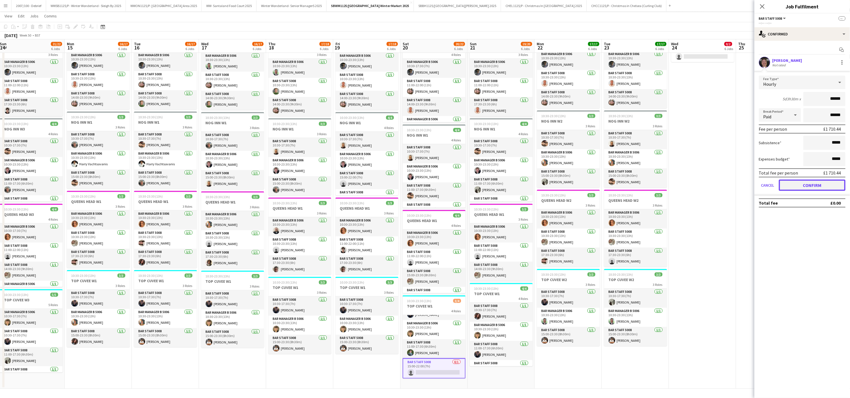
click at [418, 180] on button "Confirm" at bounding box center [812, 185] width 67 height 11
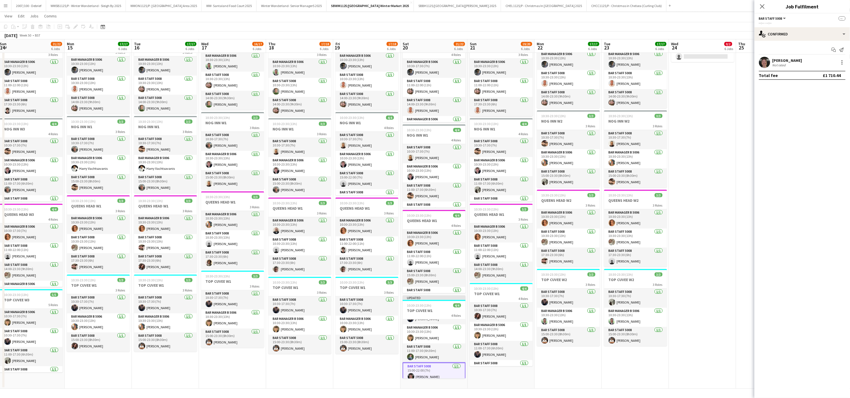
click at [418, 125] on app-date-cell "ACTIVATION W2 KINGS HEAD W2 NOG INN W2 QUEENS HEAD W2 TOP CUVEE W2 09:00-23:30 …" at bounding box center [702, 137] width 67 height 504
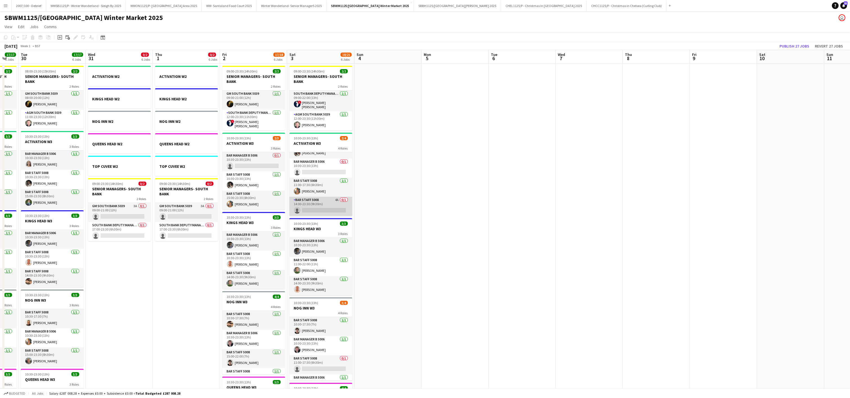
click at [326, 207] on app-card-role "Bar Staff 5008 4A 0/1 14:00-23:30 (9h30m) single-neutral-actions" at bounding box center [320, 206] width 63 height 19
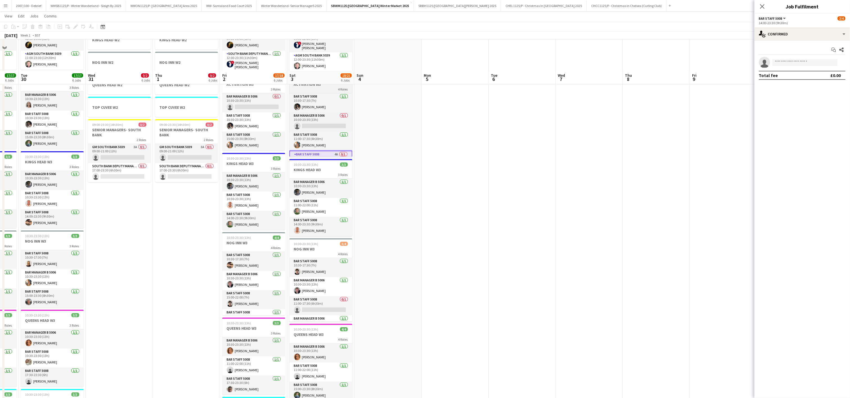
scroll to position [0, 0]
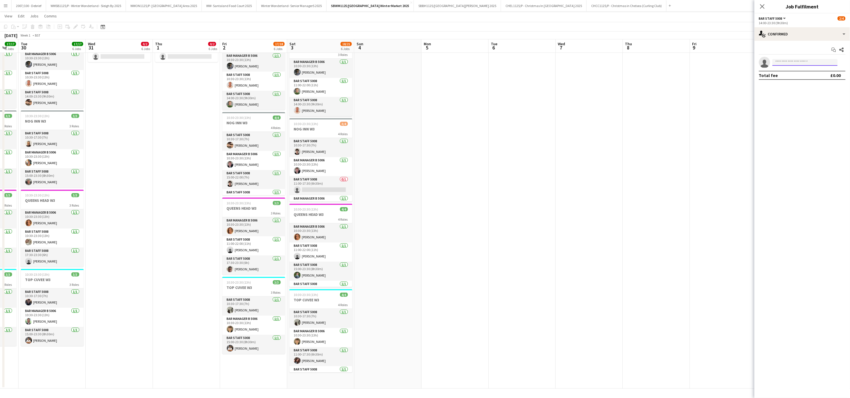
click at [418, 62] on input at bounding box center [804, 62] width 65 height 7
type input "**********"
click at [418, 74] on span "[EMAIL_ADDRESS][DOMAIN_NAME]" at bounding box center [805, 75] width 56 height 4
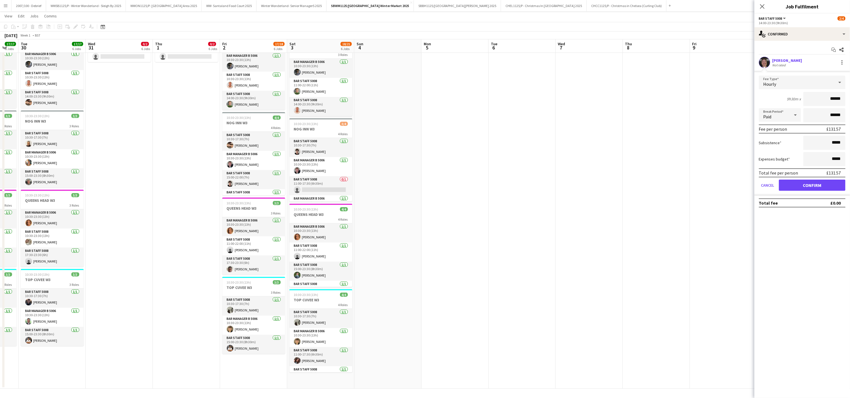
type input "******"
click at [418, 186] on button "Confirm" at bounding box center [812, 185] width 67 height 11
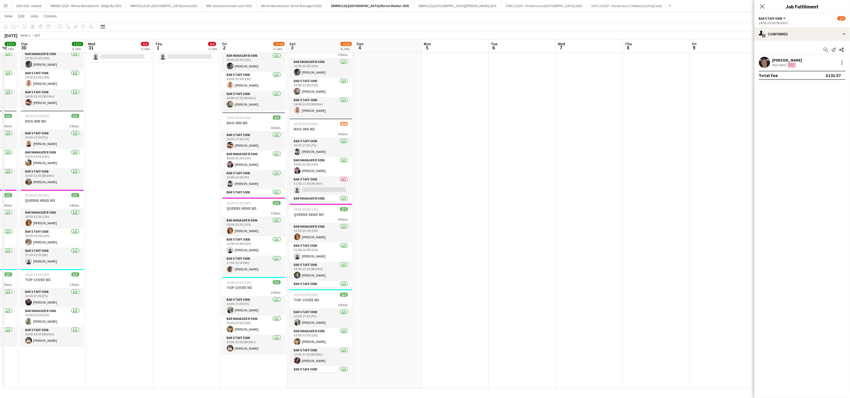
click at [418, 196] on app-date-cell at bounding box center [454, 137] width 67 height 504
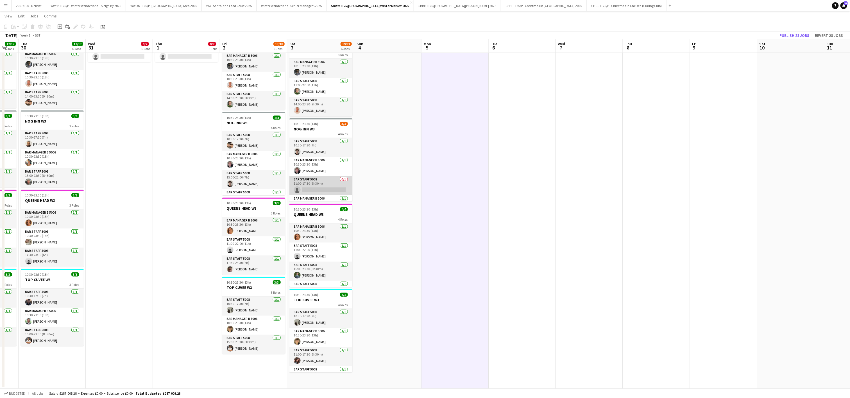
click at [313, 188] on app-card-role "Bar Staff 5008 0/1 11:00-17:30 (6h30m) single-neutral-actions" at bounding box center [320, 185] width 63 height 19
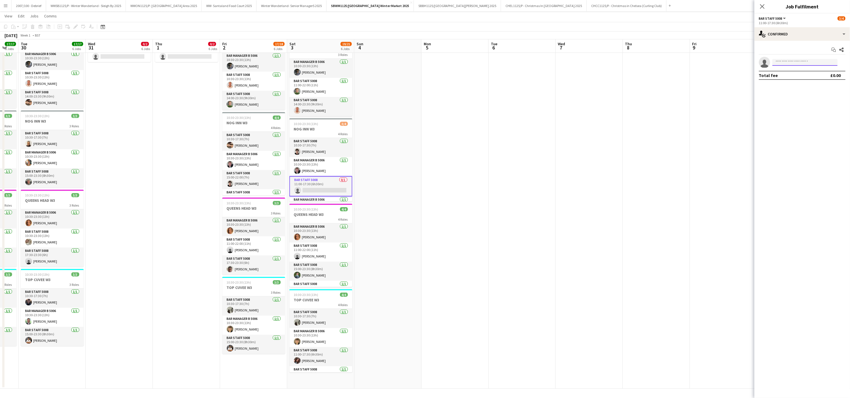
click at [418, 61] on input at bounding box center [804, 62] width 65 height 7
type input "**********"
click at [418, 78] on span "Cannot be approved on any of selected roles." at bounding box center [805, 77] width 56 height 9
click at [418, 233] on app-date-cell at bounding box center [522, 137] width 67 height 504
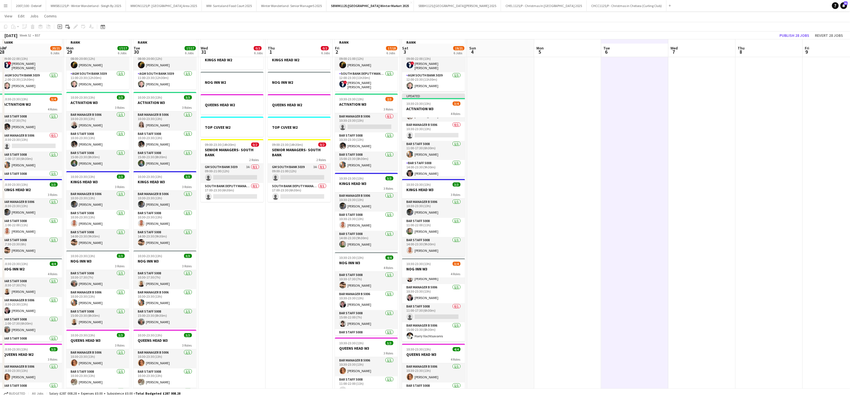
scroll to position [21, 0]
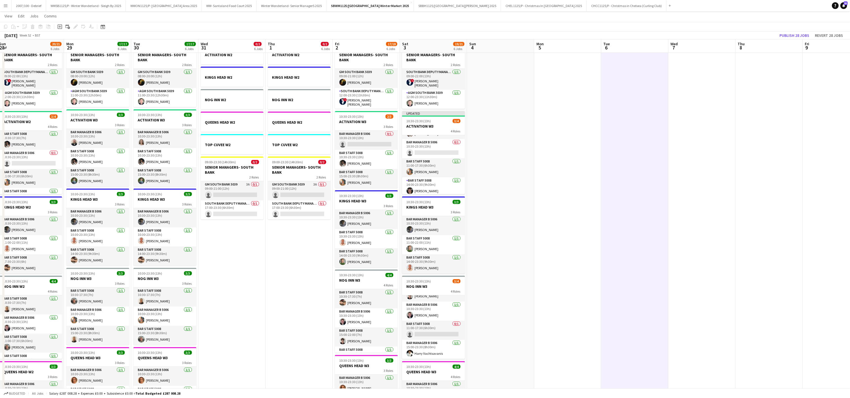
click at [238, 311] on app-date-cell "ACTIVATION W2 KINGS HEAD W2 NOG INN W2 QUEENS HEAD W2 TOP CUVEE W2 09:00-23:30 …" at bounding box center [231, 294] width 67 height 504
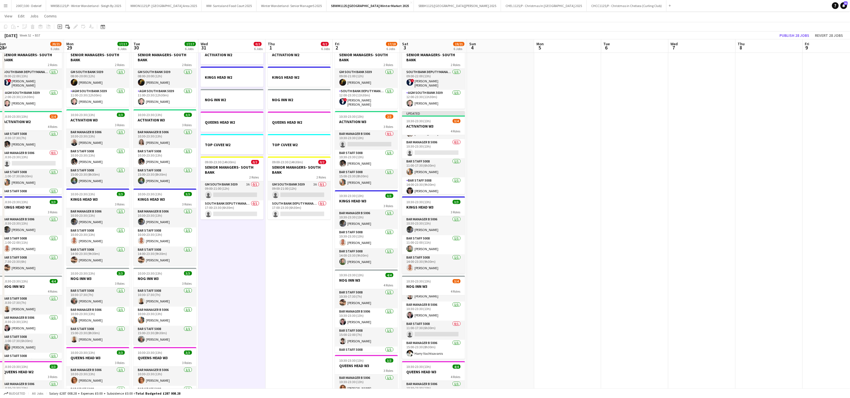
click at [253, 253] on app-date-cell "ACTIVATION W2 KINGS HEAD W2 NOG INN W2 QUEENS HEAD W2 TOP CUVEE W2 09:00-23:30 …" at bounding box center [231, 294] width 67 height 504
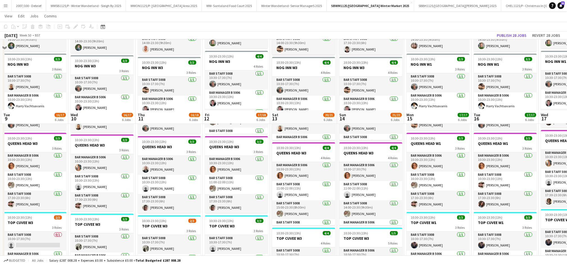
scroll to position [311, 0]
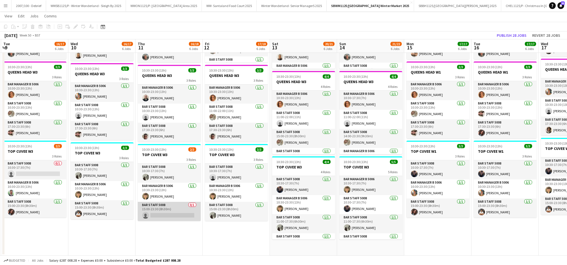
click at [165, 211] on app-card-role "Bar Staff 5008 0/1 15:00-23:30 (8h30m) single-neutral-actions" at bounding box center [169, 211] width 63 height 19
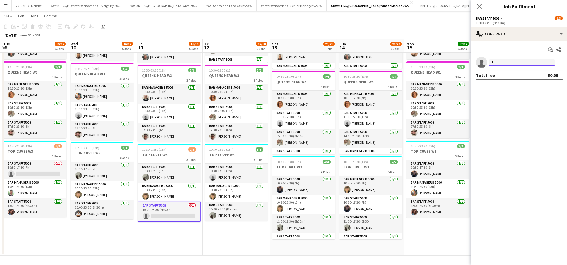
click at [418, 62] on input "*" at bounding box center [521, 62] width 65 height 7
type input "**********"
click at [195, 246] on app-date-cell "09:00-23:30 (14h30m) 2/2 SENIOR MANAGERS- SOUTH BANK 2 Roles GM South Bank 5039…" at bounding box center [168, 4] width 67 height 504
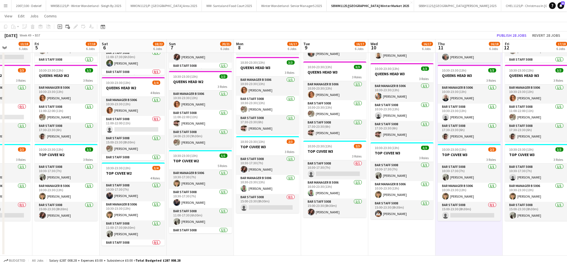
scroll to position [296, 0]
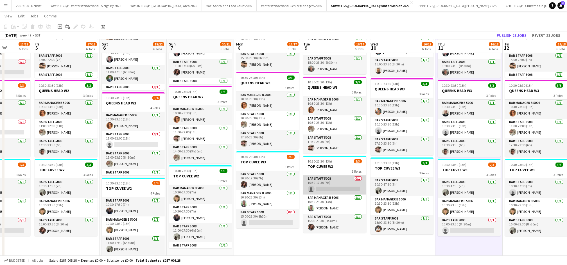
click at [323, 185] on app-card-role "Bar Staff 5008 0/1 10:30-17:30 (7h) single-neutral-actions" at bounding box center [334, 185] width 63 height 19
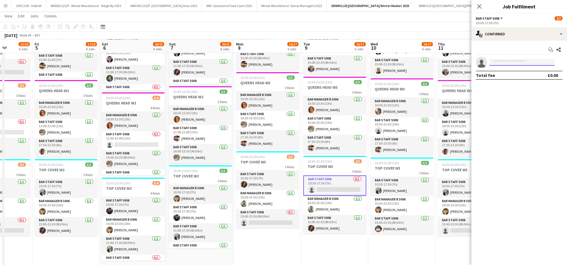
click at [418, 65] on input at bounding box center [521, 62] width 65 height 7
type input "*"
type input "**********"
click at [279, 260] on app-date-cell "08:00-23:30 (15h30m) 2/2 SENIOR MANAGERS- SOUTH BANK 2 Roles GM South Bank 5039…" at bounding box center [267, 19] width 67 height 504
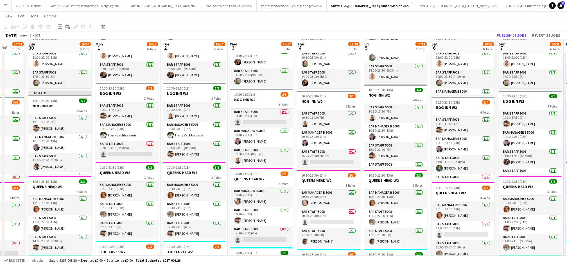
scroll to position [206, 0]
click at [418, 35] on button "Publish 28 jobs" at bounding box center [511, 35] width 34 height 7
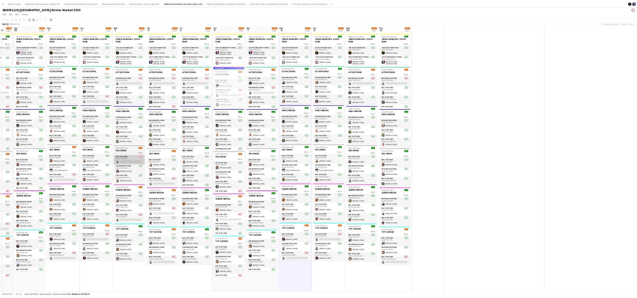
scroll to position [0, 175]
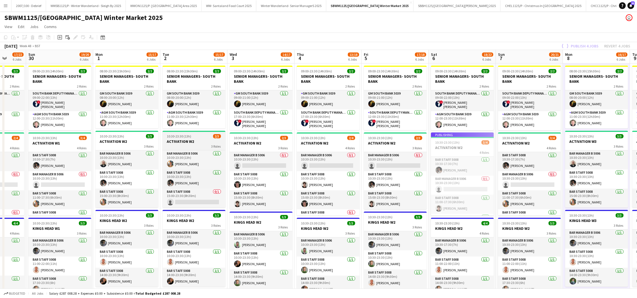
click at [178, 139] on h3 "ACTIVATION W2" at bounding box center [194, 141] width 63 height 5
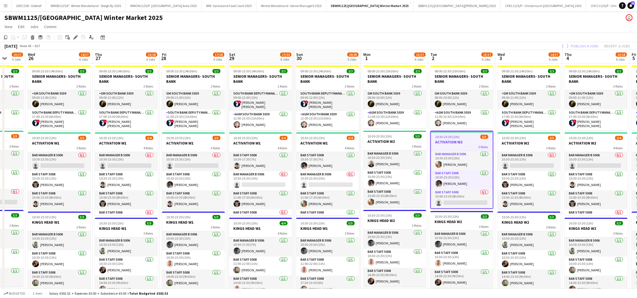
scroll to position [0, 134]
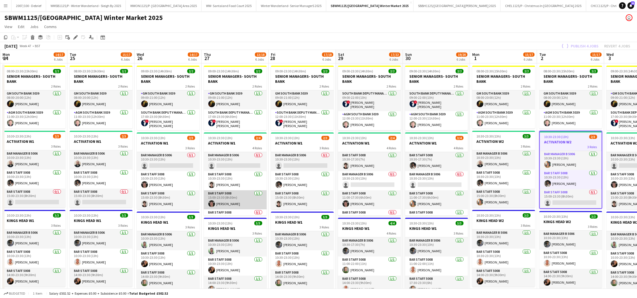
click at [225, 199] on app-card-role "Bar Staff 5008 [DATE] 15:00-23:30 (8h30m) [PERSON_NAME]" at bounding box center [235, 199] width 63 height 19
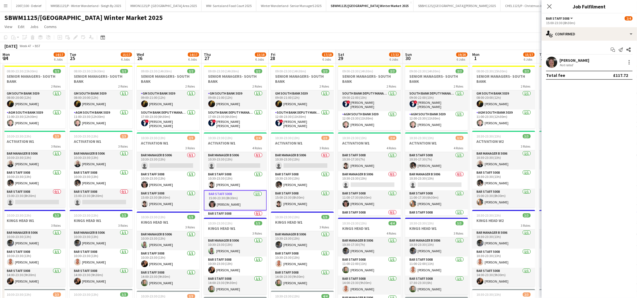
click at [418, 58] on app-user-avatar at bounding box center [551, 62] width 11 height 11
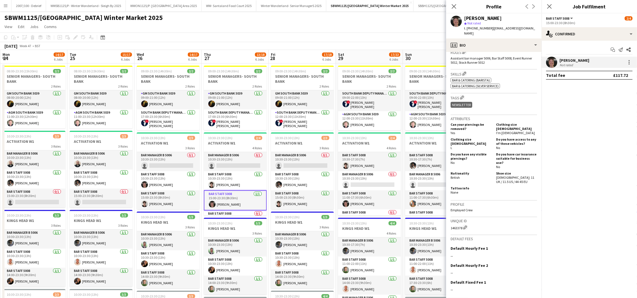
scroll to position [218, 0]
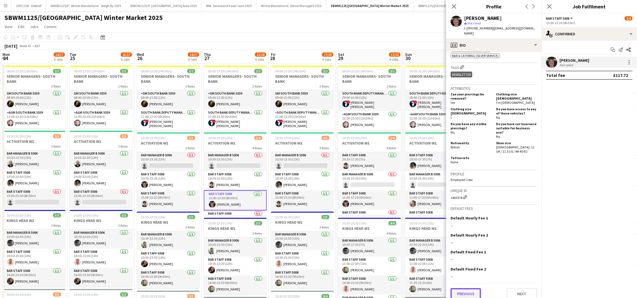
click at [418, 291] on button "Previous" at bounding box center [466, 293] width 30 height 11
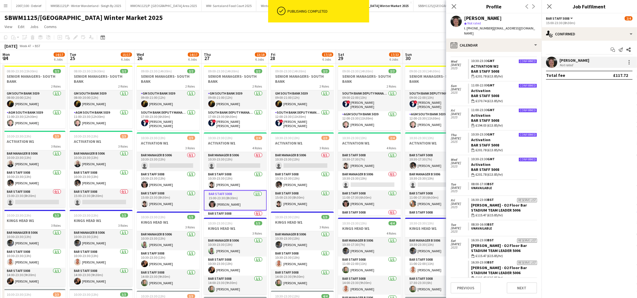
scroll to position [473, 0]
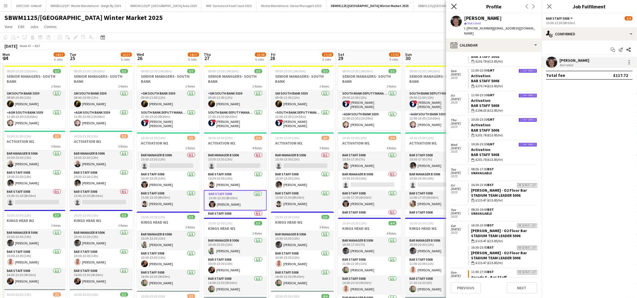
click at [418, 4] on icon at bounding box center [453, 6] width 5 height 5
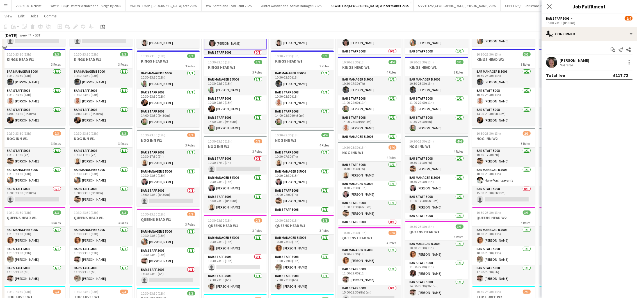
scroll to position [118, 0]
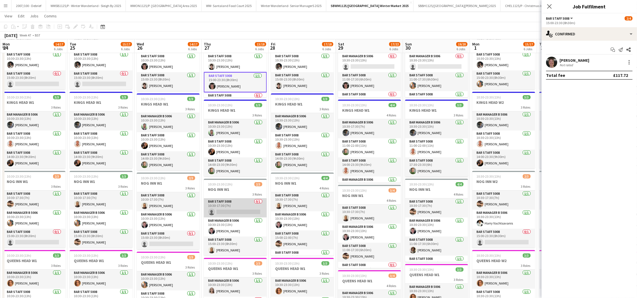
click at [237, 199] on app-card-role "Bar Staff 5008 0/1 10:30-17:30 (7h) single-neutral-actions" at bounding box center [235, 208] width 63 height 19
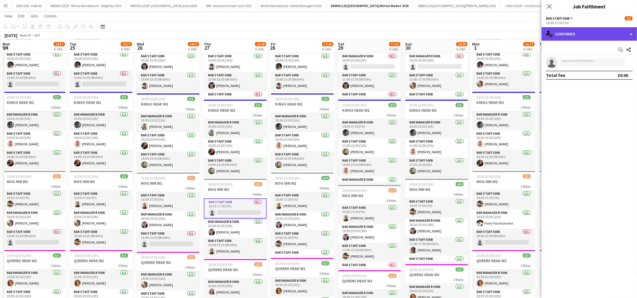
click at [418, 38] on div "single-neutral-actions-check-2 Confirmed" at bounding box center [590, 33] width 96 height 13
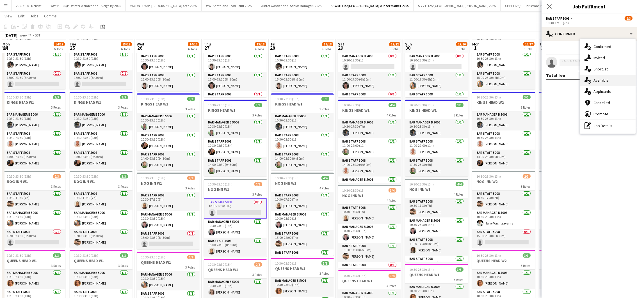
click at [418, 80] on span "Available" at bounding box center [601, 80] width 15 height 5
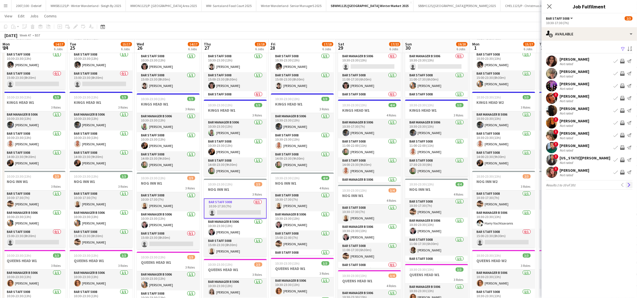
click at [418, 185] on app-icon "Next" at bounding box center [630, 185] width 4 height 4
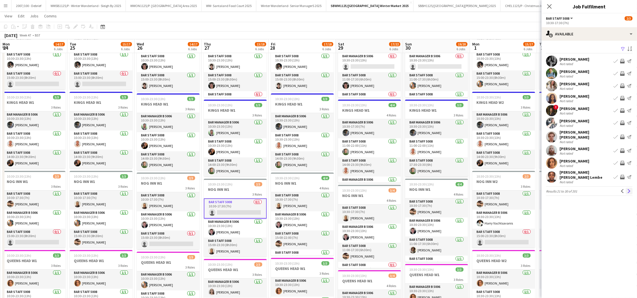
click at [418, 189] on app-icon "Next" at bounding box center [630, 191] width 4 height 4
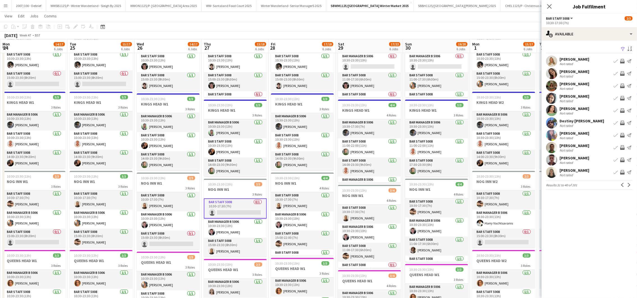
click at [418, 186] on app-icon "Next" at bounding box center [630, 185] width 4 height 4
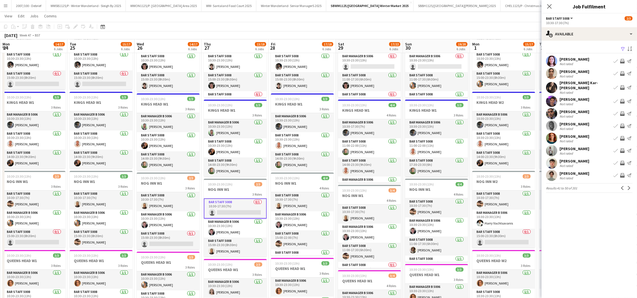
click at [418, 186] on app-icon "Next" at bounding box center [630, 188] width 4 height 4
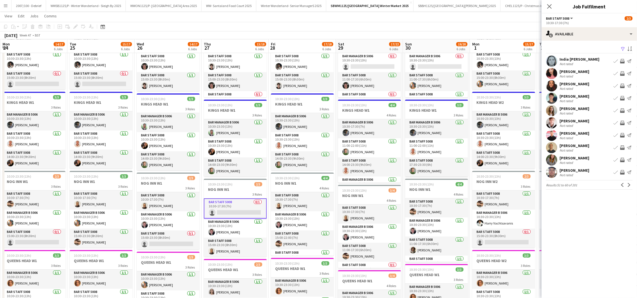
click at [418, 186] on app-icon "Next" at bounding box center [630, 185] width 4 height 4
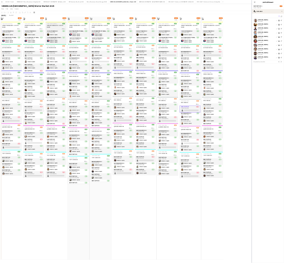
scroll to position [0, 134]
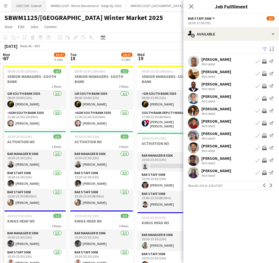
click at [24, 4] on button "2007/100 - Debrief Close" at bounding box center [29, 5] width 35 height 11
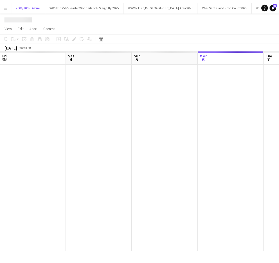
scroll to position [0, 134]
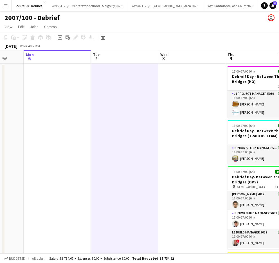
scroll to position [0, 194]
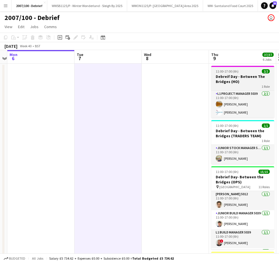
click at [226, 86] on div "1 Role" at bounding box center [242, 86] width 63 height 4
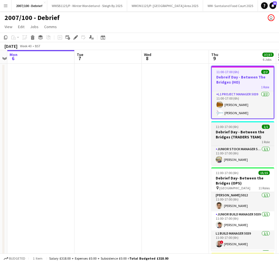
click at [231, 124] on span "11:00-17:00 (6h)" at bounding box center [226, 126] width 23 height 4
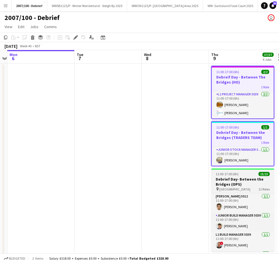
click at [230, 183] on h3 "Debrief Day- Between the Bridges (OPS)" at bounding box center [242, 181] width 63 height 10
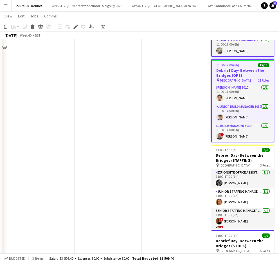
scroll to position [150, 0]
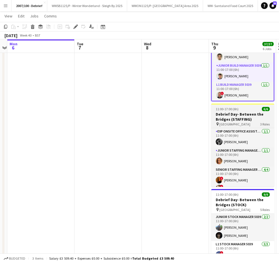
click at [231, 115] on h3 "Debrief Day- Between the Bridges (STAFFING)" at bounding box center [242, 117] width 63 height 10
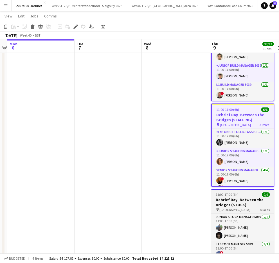
click at [234, 202] on h3 "Debrief Day- Between the Bridges (STOCK)" at bounding box center [242, 202] width 63 height 10
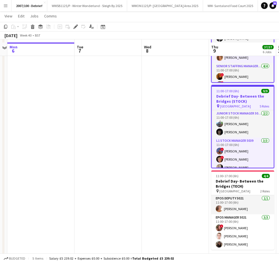
scroll to position [260, 0]
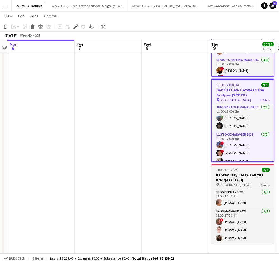
click at [231, 185] on span "Riverside East" at bounding box center [234, 185] width 31 height 4
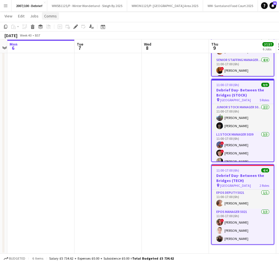
click at [46, 15] on span "Comms" at bounding box center [50, 15] width 13 height 5
click at [65, 29] on span "Notify confirmed crew" at bounding box center [65, 28] width 38 height 5
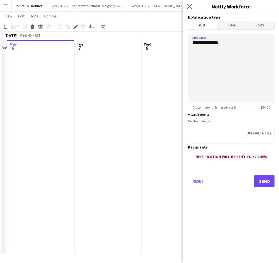
click at [240, 47] on textarea "**********" at bounding box center [231, 68] width 87 height 69
type textarea "*"
paste textarea "**********"
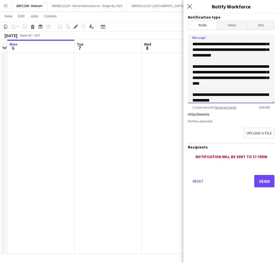
scroll to position [21, 0]
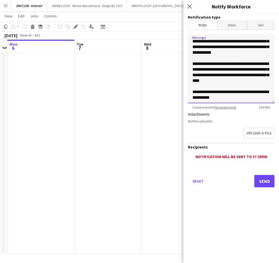
type textarea "**********"
click at [265, 181] on button "Send" at bounding box center [264, 181] width 20 height 12
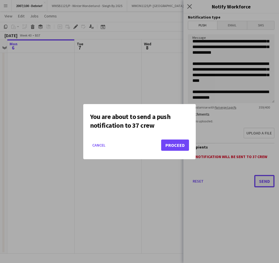
scroll to position [0, 0]
click at [174, 144] on button "Proceed" at bounding box center [175, 144] width 28 height 11
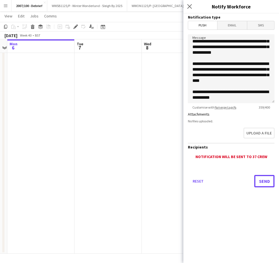
scroll to position [260, 0]
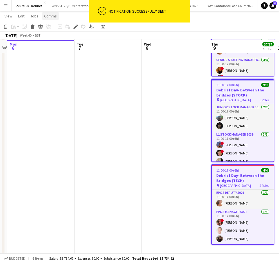
click at [53, 16] on span "Comms" at bounding box center [50, 15] width 13 height 5
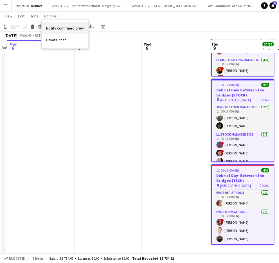
click at [69, 31] on link "Notify confirmed crew" at bounding box center [65, 28] width 47 height 12
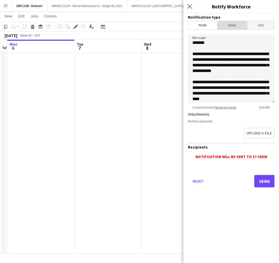
click at [232, 26] on span "Email" at bounding box center [232, 25] width 30 height 8
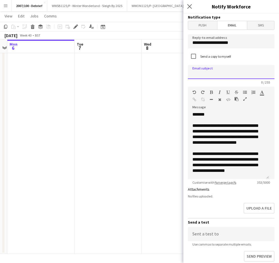
click at [224, 72] on input at bounding box center [231, 72] width 87 height 14
paste input "**********"
type input "**********"
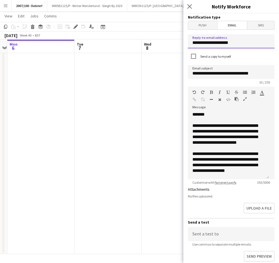
click at [246, 34] on input "**********" at bounding box center [231, 41] width 87 height 14
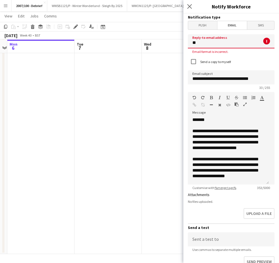
type input "*"
type input "**********"
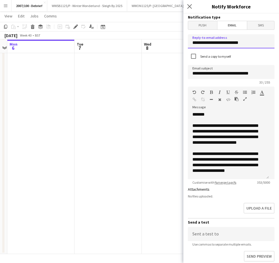
scroll to position [60, 0]
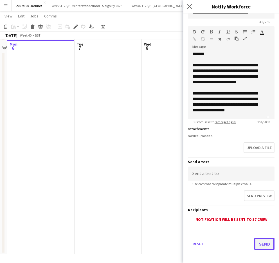
click at [258, 244] on button "Send" at bounding box center [264, 243] width 20 height 12
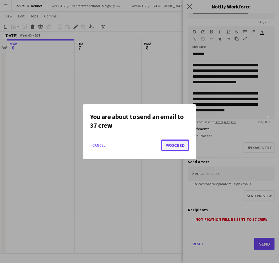
click at [177, 145] on button "Proceed" at bounding box center [175, 144] width 28 height 11
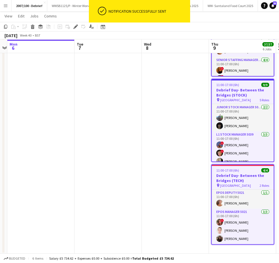
click at [114, 185] on app-date-cell at bounding box center [107, 28] width 67 height 451
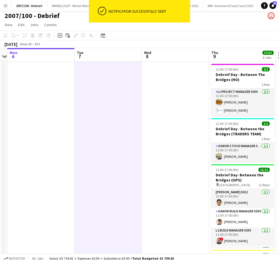
scroll to position [0, 0]
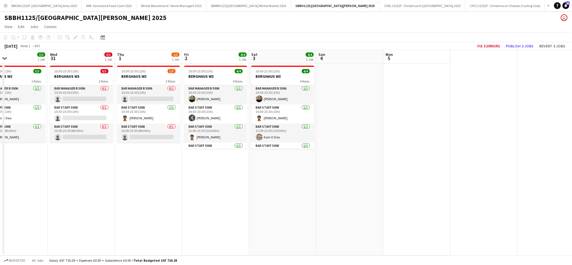
scroll to position [0, 108]
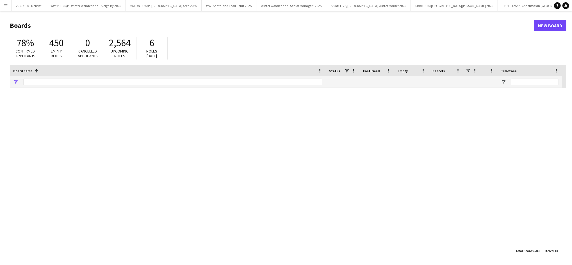
type input "*******"
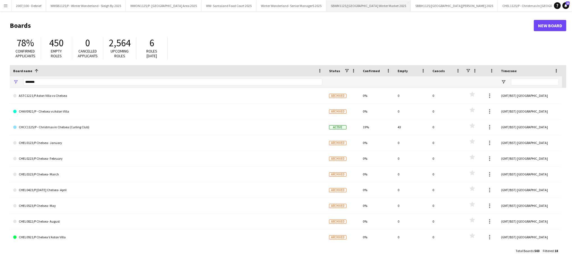
click at [390, 2] on button "SBWM1125/[GEOGRAPHIC_DATA] Winter Market 2025 Close" at bounding box center [368, 5] width 85 height 11
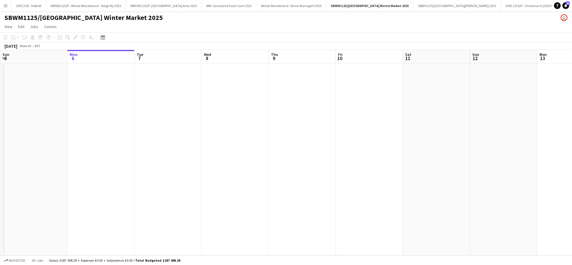
click at [137, 179] on app-date-cell at bounding box center [168, 159] width 67 height 192
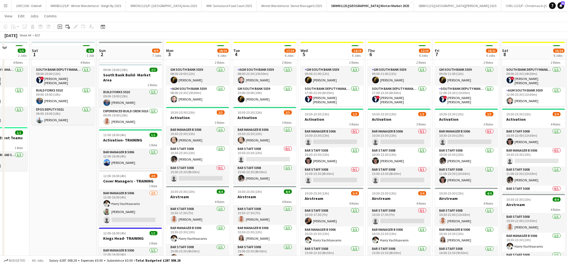
scroll to position [30, 0]
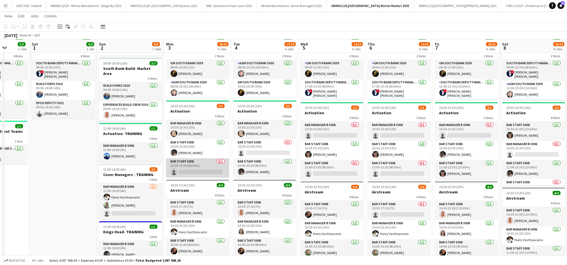
click at [206, 169] on app-card-role "Bar Staff 5008 0/1 15:00-23:30 (8h30m) single-neutral-actions" at bounding box center [197, 167] width 63 height 19
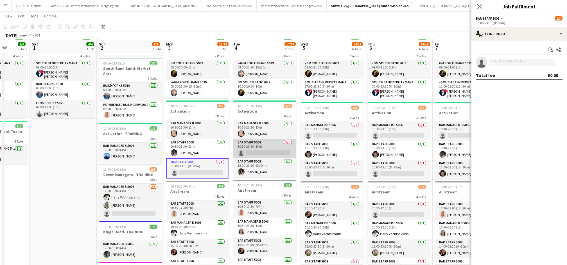
click at [246, 157] on app-card-role "Bar Staff 5008 0/1 10:30-23:30 (13h) single-neutral-actions" at bounding box center [264, 148] width 63 height 19
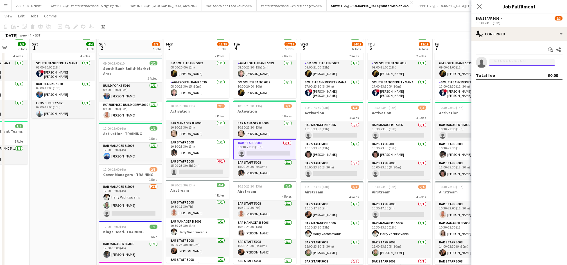
click at [504, 64] on input at bounding box center [521, 62] width 65 height 7
click at [181, 169] on app-card-role "Bar Staff 5008 0/1 15:00-23:30 (8h30m) single-neutral-actions" at bounding box center [197, 167] width 63 height 19
click at [499, 63] on input "*" at bounding box center [521, 62] width 65 height 7
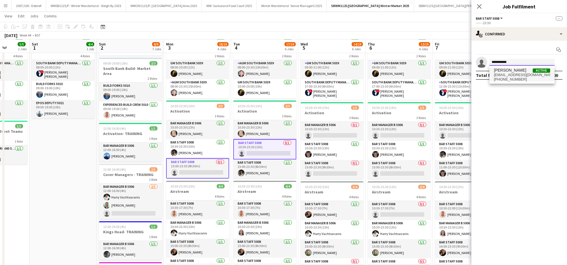
type input "**********"
click at [506, 75] on span "[EMAIL_ADDRESS][DOMAIN_NAME]" at bounding box center [522, 75] width 56 height 4
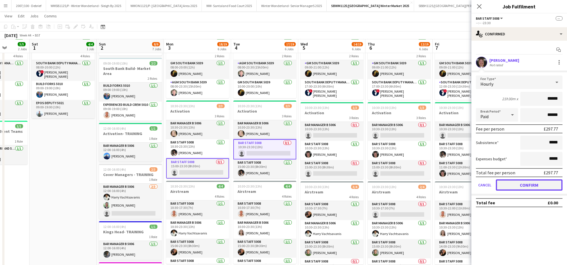
click at [508, 181] on button "Confirm" at bounding box center [529, 185] width 67 height 11
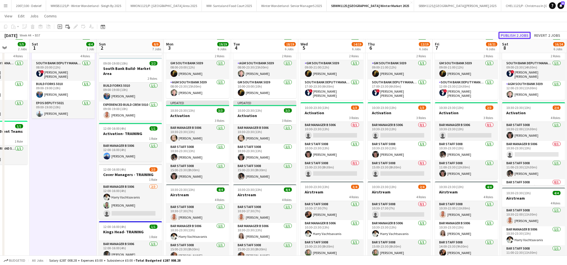
click at [514, 36] on button "Publish 2 jobs" at bounding box center [514, 35] width 32 height 7
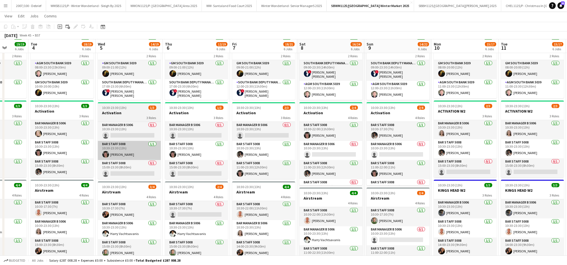
scroll to position [0, 247]
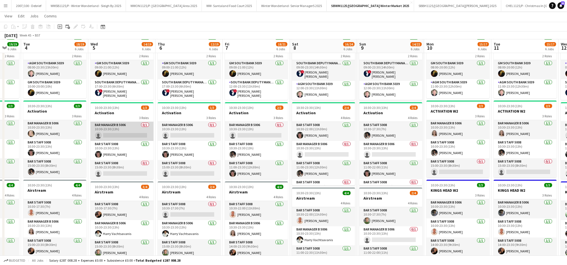
click at [122, 125] on app-card-role "Bar Manager B 5006 0/1 10:30-23:30 (13h) single-neutral-actions" at bounding box center [121, 131] width 63 height 19
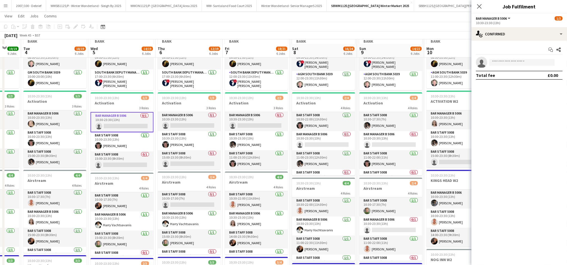
scroll to position [45, 0]
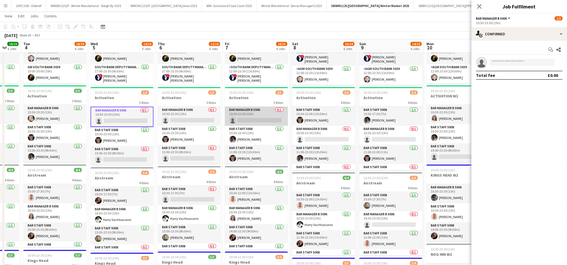
click at [265, 118] on app-card-role "Bar Manager B 5006 0/1 10:30-23:30 (13h) single-neutral-actions" at bounding box center [256, 116] width 63 height 19
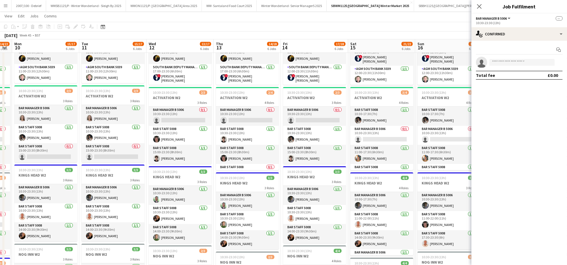
scroll to position [0, 197]
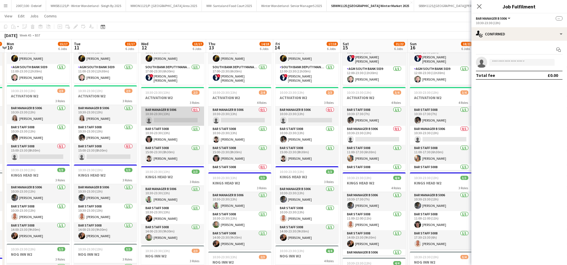
click at [171, 110] on app-card-role "Bar Manager B 5006 0/1 10:30-23:30 (13h) single-neutral-actions" at bounding box center [172, 116] width 63 height 19
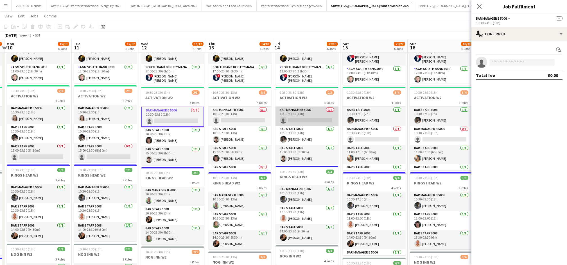
click at [285, 110] on app-card-role "Bar Manager B 5006 0/1 10:30-23:30 (13h) single-neutral-actions" at bounding box center [306, 116] width 63 height 19
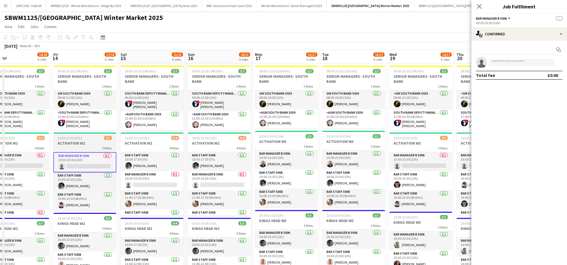
scroll to position [0, 160]
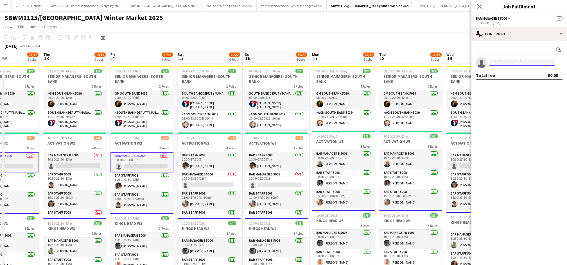
click at [499, 62] on input at bounding box center [521, 62] width 65 height 7
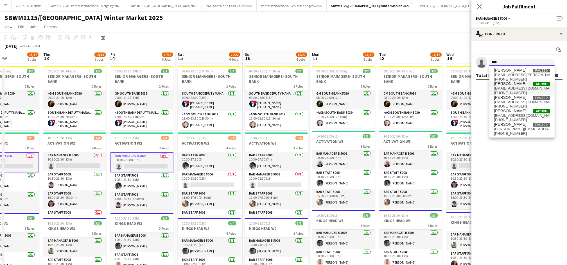
type input "****"
click at [515, 91] on span "[PHONE_NUMBER]" at bounding box center [522, 93] width 56 height 4
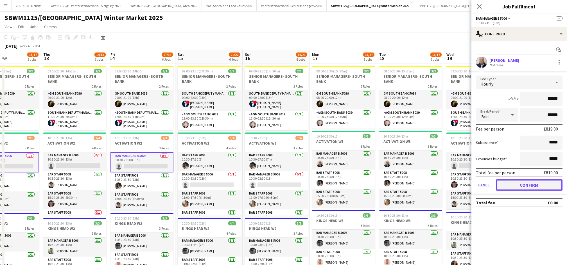
click at [532, 188] on button "Confirm" at bounding box center [529, 185] width 67 height 11
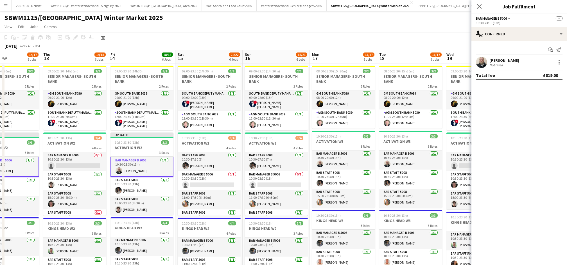
click at [285, 49] on div "[DATE] Week 46 • BST Publish 4 jobs Revert 4 jobs" at bounding box center [283, 46] width 567 height 8
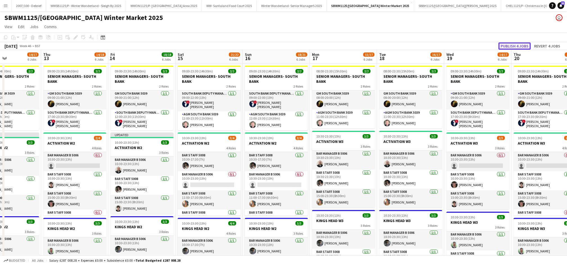
click at [514, 47] on button "Publish 4 jobs" at bounding box center [514, 45] width 32 height 7
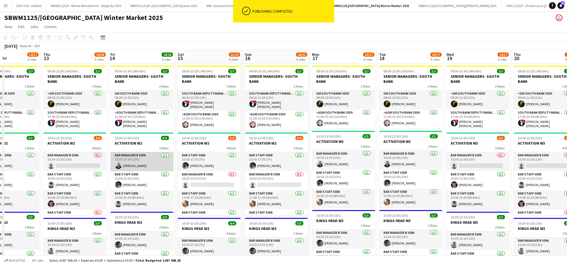
click at [130, 159] on app-card-role "Bar Manager B 5006 [DATE] 10:30-23:30 (13h) [PERSON_NAME]" at bounding box center [141, 161] width 63 height 19
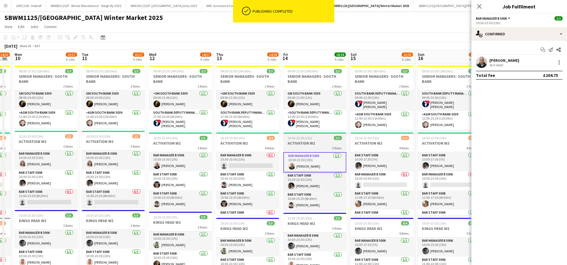
scroll to position [0, 115]
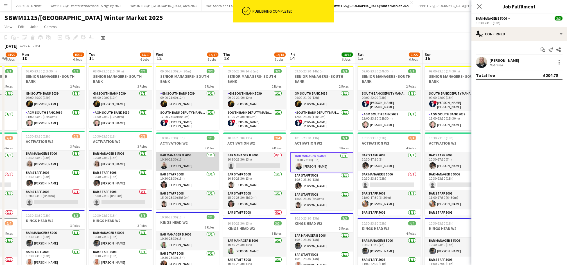
click at [160, 160] on app-card-role "Bar Manager B 5006 [DATE] 10:30-23:30 (13h) [PERSON_NAME]" at bounding box center [187, 161] width 63 height 19
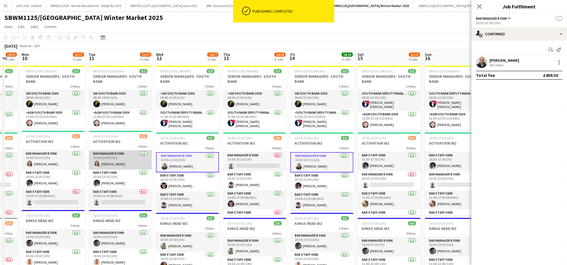
click at [125, 163] on app-card-role "Bar Manager B 5006 [DATE] 10:30-23:30 (13h) [PERSON_NAME]" at bounding box center [120, 160] width 63 height 19
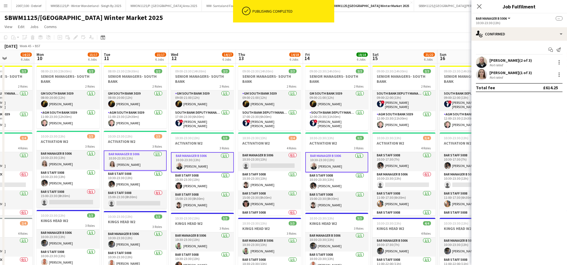
scroll to position [0, 137]
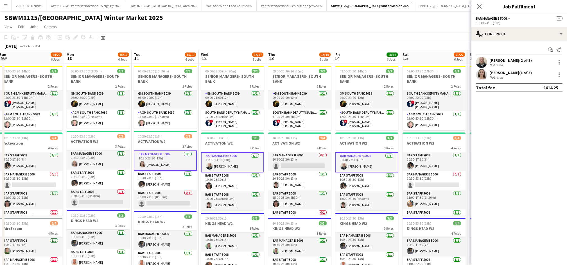
click at [221, 160] on app-card-role "Bar Manager B 5006 [DATE] 10:30-23:30 (13h) [PERSON_NAME]" at bounding box center [232, 162] width 63 height 20
click at [151, 169] on app-card-role "Bar Manager B 5006 [DATE] 10:30-23:30 (13h) [PERSON_NAME]" at bounding box center [165, 161] width 63 height 20
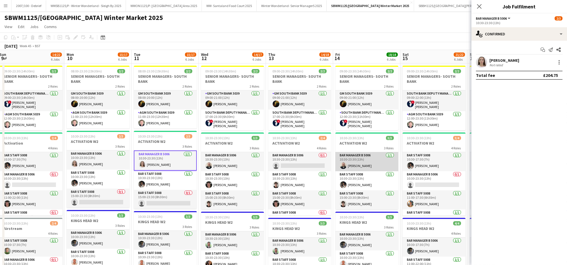
click at [353, 161] on app-card-role "Bar Manager B 5006 [DATE] 10:30-23:30 (13h) [PERSON_NAME]" at bounding box center [366, 161] width 63 height 19
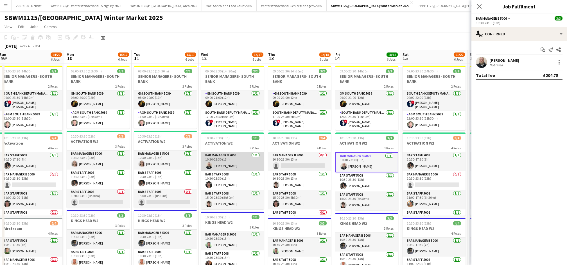
click at [226, 166] on app-card-role "Bar Manager B 5006 [DATE] 10:30-23:30 (13h) [PERSON_NAME]" at bounding box center [232, 161] width 63 height 19
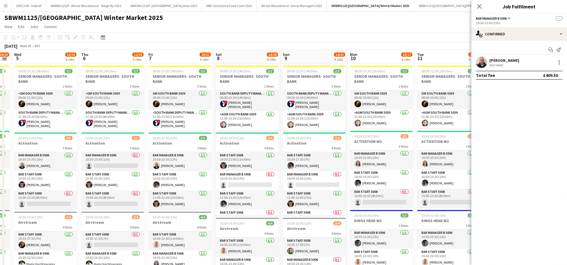
scroll to position [0, 121]
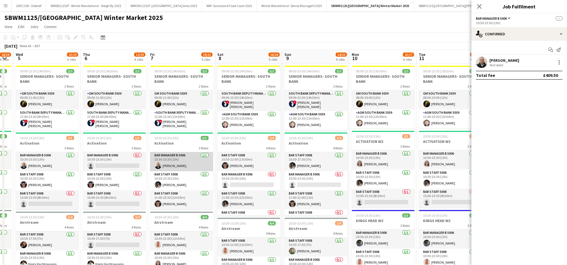
click at [185, 161] on app-card-role "Bar Manager B 5006 [DATE] 10:30-23:30 (13h) [PERSON_NAME]" at bounding box center [181, 161] width 63 height 19
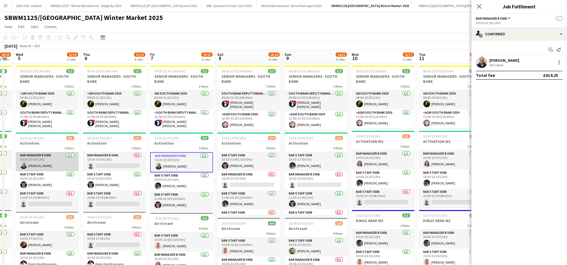
click at [19, 163] on app-card-role "Bar Manager B 5006 [DATE] 10:30-23:30 (13h) [PERSON_NAME]" at bounding box center [47, 161] width 63 height 19
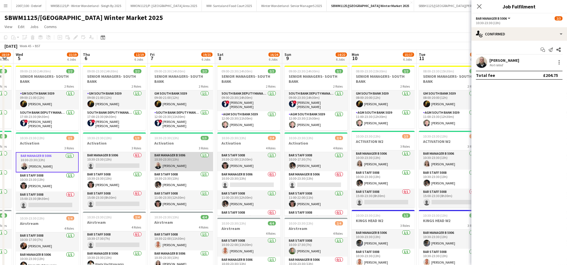
click at [177, 161] on app-card-role "Bar Manager B 5006 [DATE] 10:30-23:30 (13h) [PERSON_NAME]" at bounding box center [181, 161] width 63 height 19
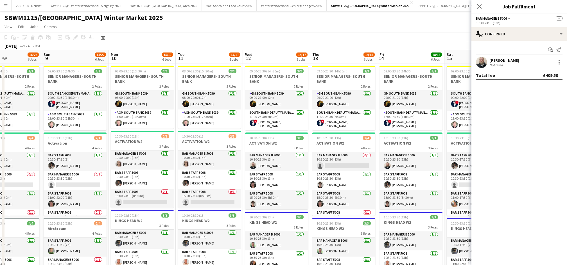
scroll to position [0, 256]
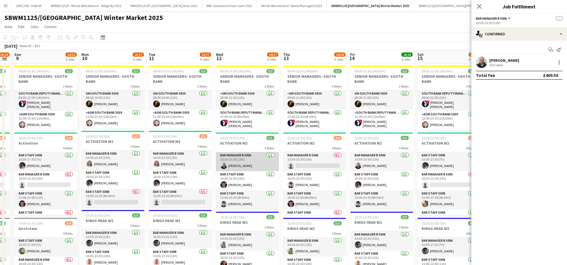
click at [222, 164] on app-user-avatar at bounding box center [223, 165] width 7 height 7
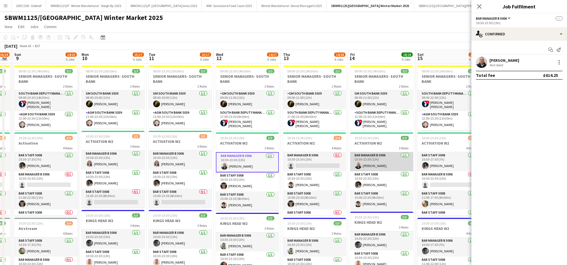
click at [380, 165] on app-card-role "Bar Manager B 5006 [DATE] 10:30-23:30 (13h) [PERSON_NAME]" at bounding box center [381, 161] width 63 height 19
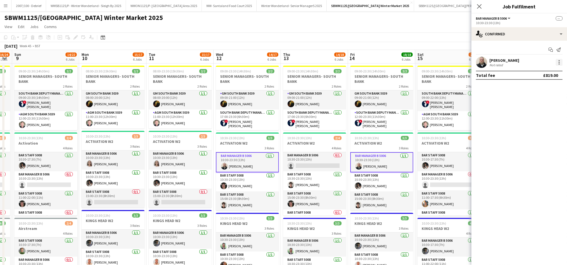
click at [558, 63] on div at bounding box center [558, 62] width 7 height 7
click at [525, 112] on span "Remove" at bounding box center [531, 113] width 17 height 5
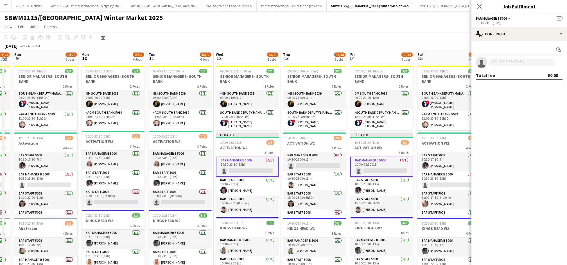
click at [396, 45] on div "[DATE] Week 45 • BST Publish 4 jobs Revert 4 jobs" at bounding box center [283, 46] width 567 height 8
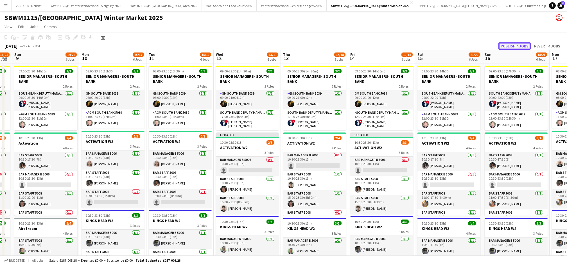
click at [516, 43] on button "Publish 4 jobs" at bounding box center [514, 45] width 32 height 7
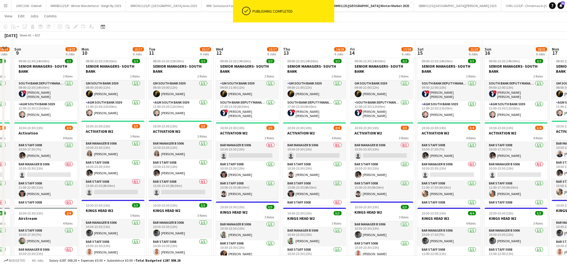
scroll to position [15, 0]
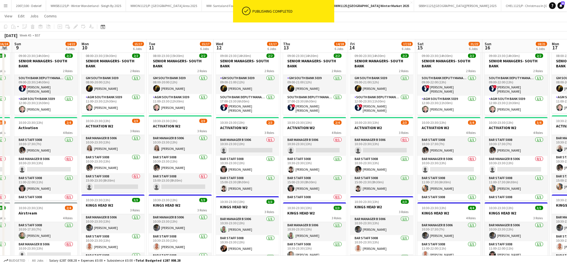
click at [88, 49] on span "10" at bounding box center [85, 47] width 8 height 6
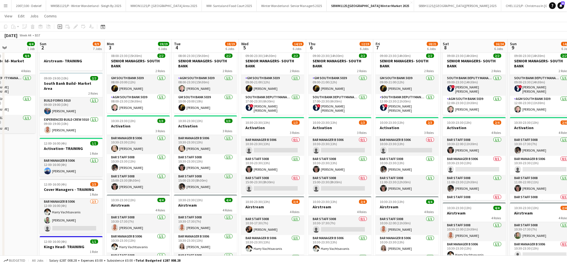
scroll to position [0, 232]
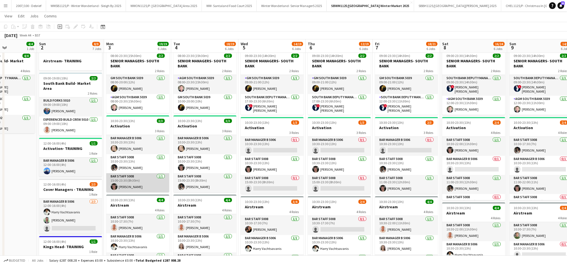
click at [128, 186] on app-card-role "Bar Staff 5008 [DATE] 15:00-23:30 (8h30m) [PERSON_NAME]" at bounding box center [137, 182] width 63 height 19
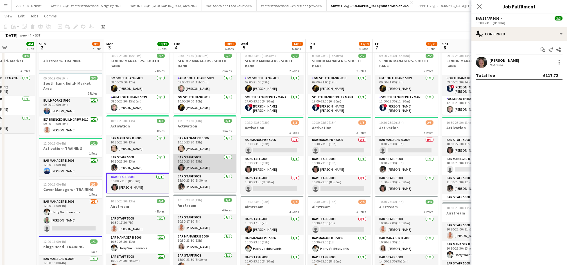
click at [189, 171] on app-card-role "Bar Staff 5008 [DATE] 10:30-23:30 (13h) [PERSON_NAME]" at bounding box center [204, 163] width 63 height 19
click at [556, 59] on div at bounding box center [558, 62] width 7 height 7
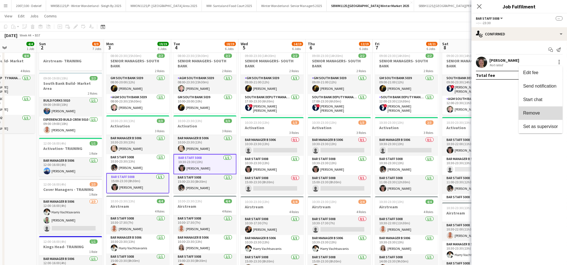
click at [524, 117] on button "Remove" at bounding box center [540, 112] width 44 height 13
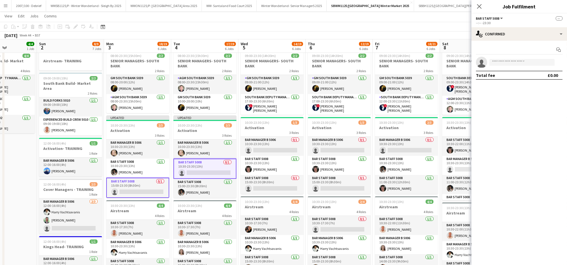
click at [439, 21] on app-page-menu "View Day view expanded Day view collapsed Month view Date picker Jump to [DATE]…" at bounding box center [283, 16] width 567 height 11
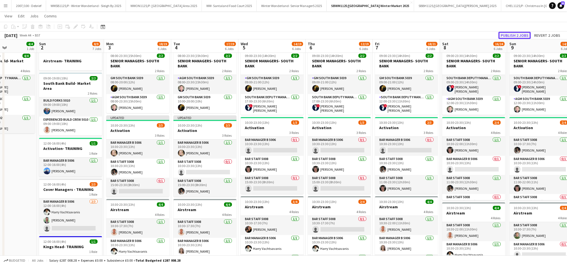
click at [508, 36] on button "Publish 2 jobs" at bounding box center [514, 35] width 32 height 7
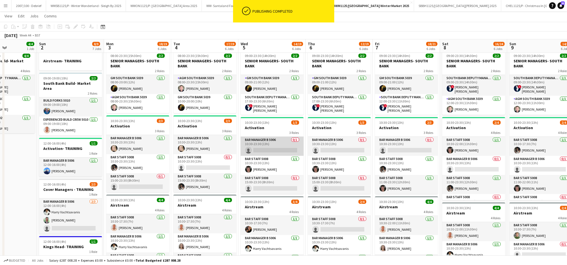
click at [260, 146] on app-card-role "Bar Manager B 5006 0/1 10:30-23:30 (13h) single-neutral-actions" at bounding box center [271, 146] width 63 height 19
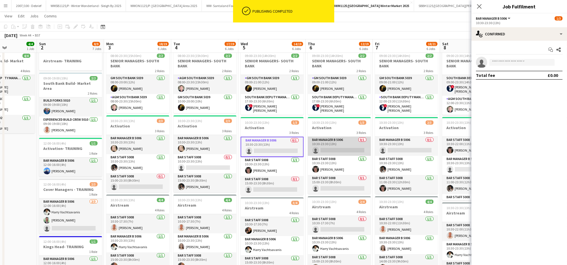
click at [315, 147] on app-card-role "Bar Manager B 5006 0/1 10:30-23:30 (13h) single-neutral-actions" at bounding box center [339, 146] width 63 height 19
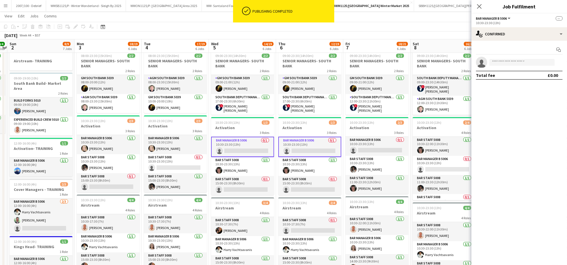
scroll to position [0, 210]
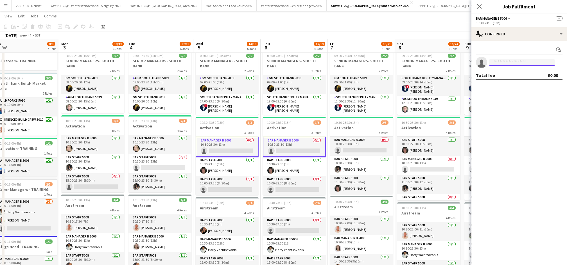
click at [497, 65] on input at bounding box center [521, 62] width 65 height 7
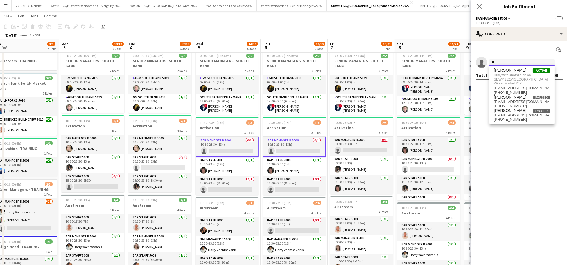
type input "*"
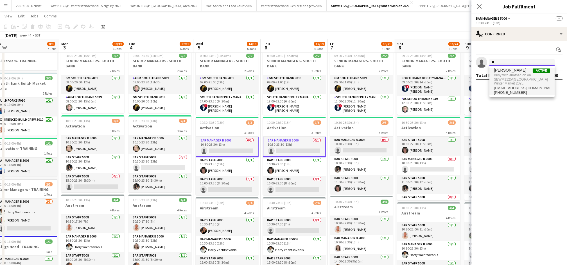
type input "*"
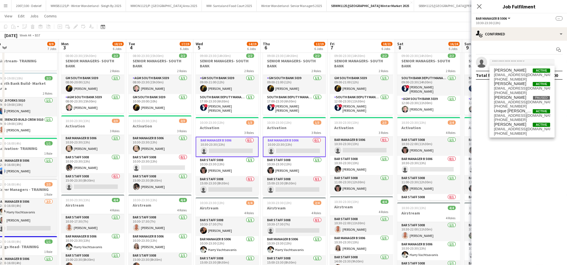
click at [200, 25] on app-toolbar "Copy Paste Paste Ctrl+V Paste with crew Ctrl+Shift+V Paste linked Job [GEOGRAPH…" at bounding box center [283, 27] width 567 height 10
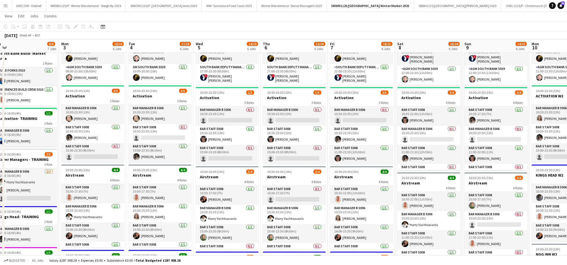
scroll to position [30, 0]
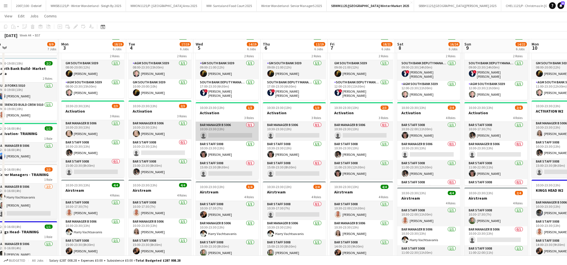
click at [215, 136] on app-card-role "Bar Manager B 5006 0/1 10:30-23:30 (13h) single-neutral-actions" at bounding box center [227, 131] width 63 height 19
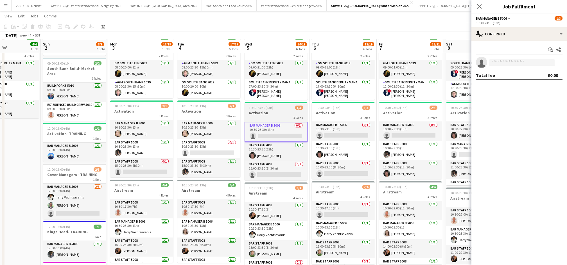
scroll to position [0, 150]
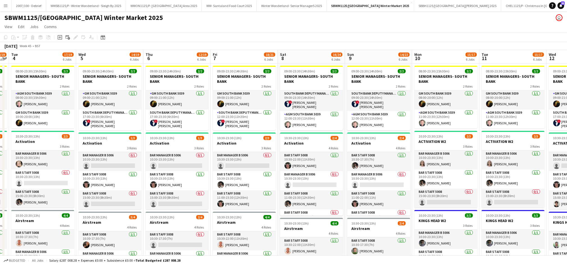
scroll to position [0, 240]
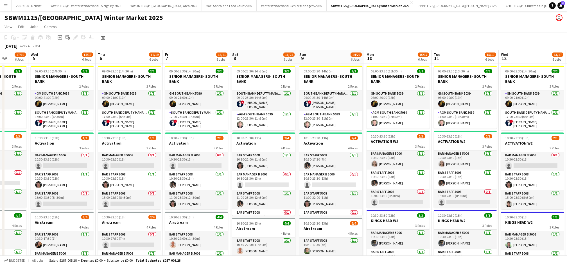
click at [37, 164] on app-card-role "Bar Manager B 5006 0/1 10:30-23:30 (13h) single-neutral-actions" at bounding box center [62, 161] width 63 height 19
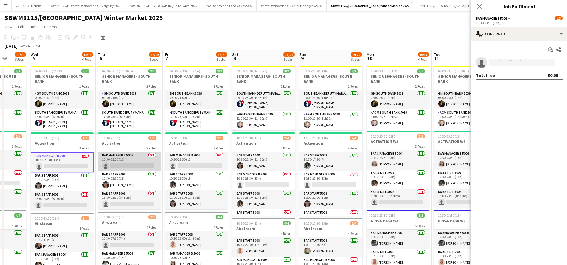
click at [135, 157] on app-card-role "Bar Manager B 5006 0/1 10:30-23:30 (13h) single-neutral-actions" at bounding box center [129, 161] width 63 height 19
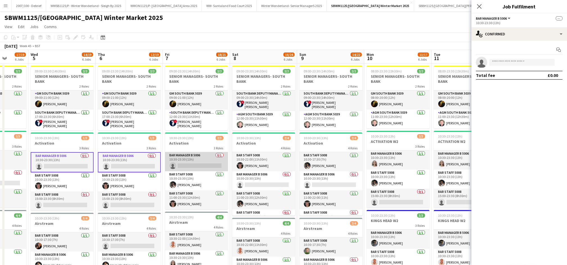
click at [199, 155] on app-card-role "Bar Manager B 5006 0/1 10:30-23:30 (13h) single-neutral-actions" at bounding box center [196, 161] width 63 height 19
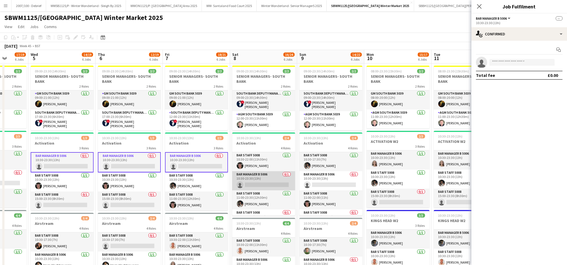
click at [276, 185] on app-card-role "Bar Manager B 5006 0/1 10:30-23:30 (13h) single-neutral-actions" at bounding box center [263, 180] width 63 height 19
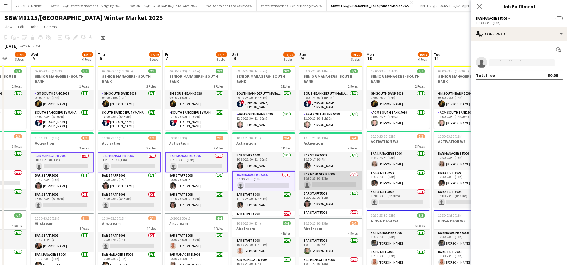
click at [322, 185] on app-card-role "Bar Manager B 5006 0/1 10:30-23:30 (13h) single-neutral-actions" at bounding box center [330, 180] width 63 height 19
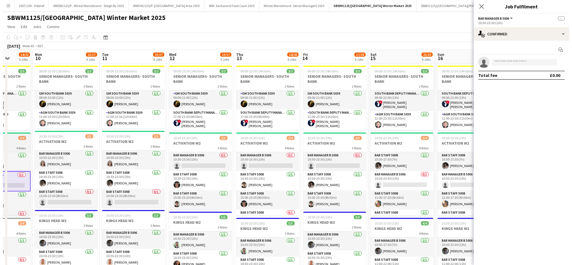
scroll to position [0, 249]
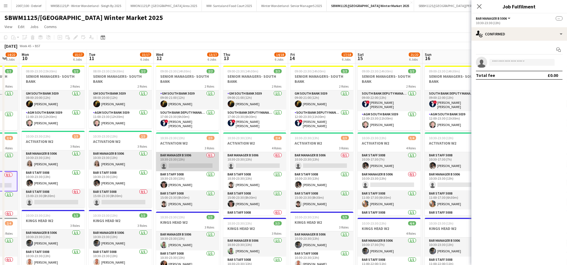
click at [183, 160] on app-card-role "Bar Manager B 5006 0/1 10:30-23:30 (13h) single-neutral-actions" at bounding box center [187, 161] width 63 height 19
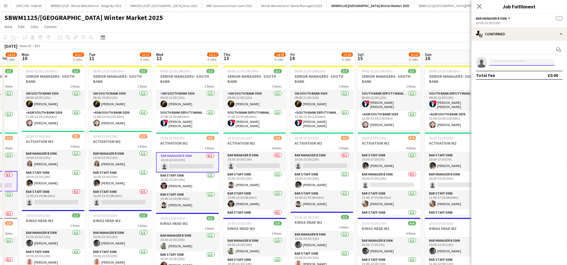
click at [506, 63] on input at bounding box center [521, 62] width 65 height 7
type input "****"
click at [506, 75] on span "[EMAIL_ADDRESS][DOMAIN_NAME]" at bounding box center [522, 75] width 56 height 4
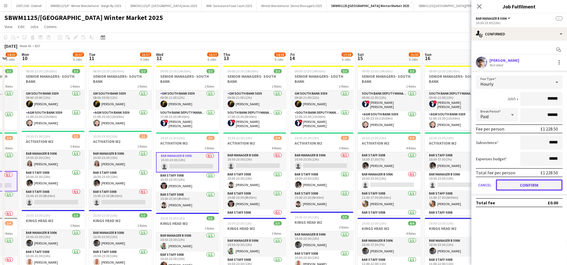
click at [513, 187] on button "Confirm" at bounding box center [529, 185] width 67 height 11
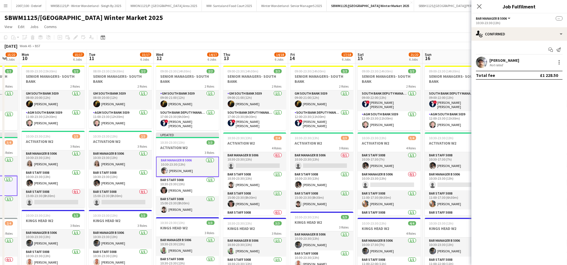
click at [218, 31] on app-page-menu "View Day view expanded Day view collapsed Month view Date picker Jump to [DATE]…" at bounding box center [283, 27] width 567 height 11
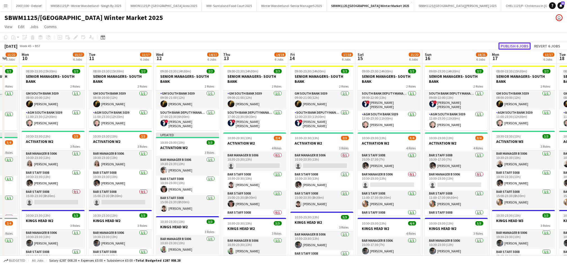
click at [513, 47] on button "Publish 6 jobs" at bounding box center [514, 45] width 32 height 7
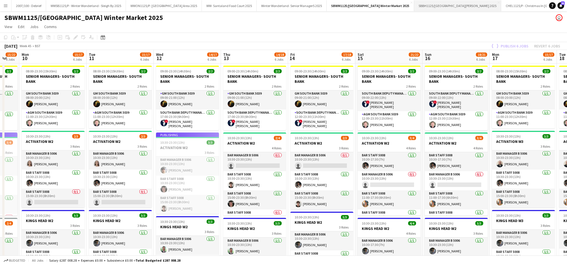
click at [475, 5] on button "SBBH1125/P [GEOGRAPHIC_DATA][PERSON_NAME] 2025 Close" at bounding box center [457, 5] width 87 height 11
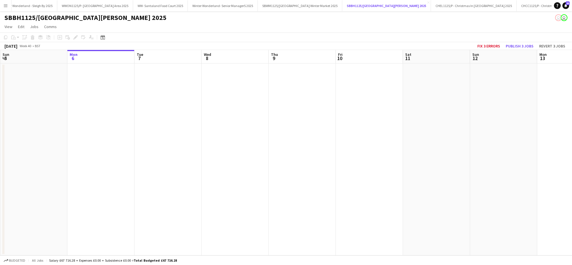
scroll to position [0, 108]
click at [356, 117] on app-date-cell at bounding box center [369, 159] width 67 height 192
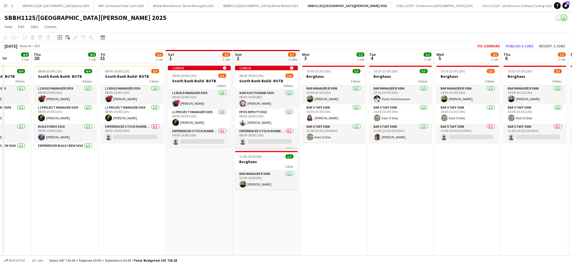
scroll to position [0, 238]
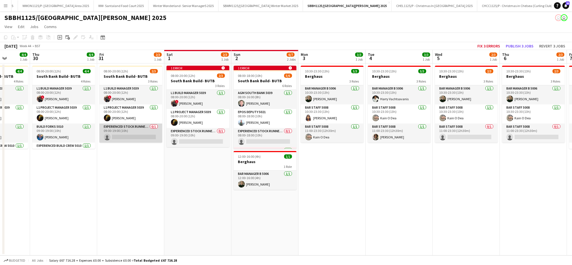
click app-card-role "Experienced Stock Runner 5012 0/1 09:00-19:00 (10h) single-neutral-actions"
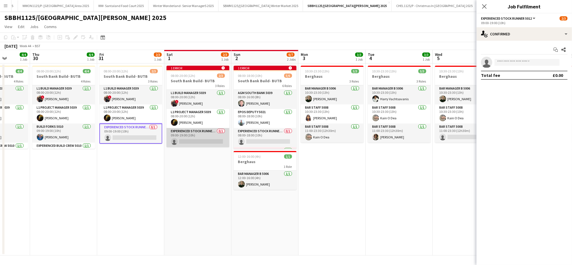
click app-card-role "Experienced Stock Runner 5012 0/1 09:00-19:00 (10h) single-neutral-actions"
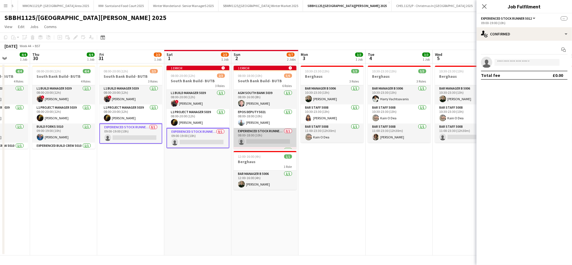
click app-card-role "Experienced Stock Runner 5012 0/1 08:00-18:00 (10h) single-neutral-actions"
click input "*"
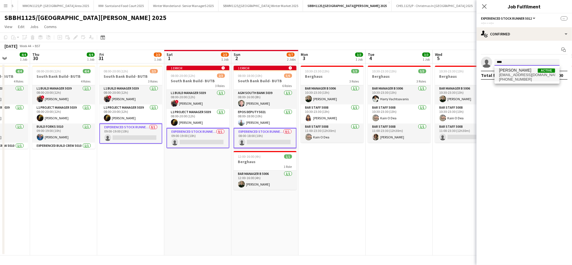
type input "****"
click span "[PHONE_NUMBER]"
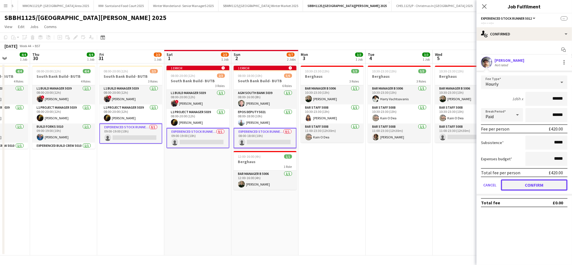
click button "Confirm"
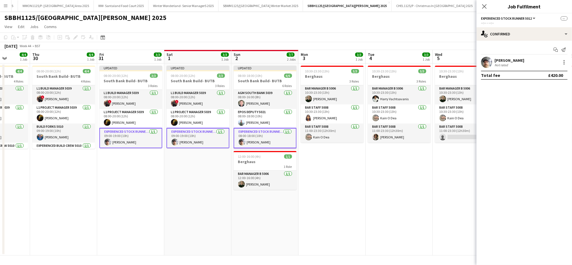
click app-date-cell "10:30-23:30 (13h) 3/3 Berghaus 3 Roles Bar Manager B 5006 [DATE] 10:30-23:30 (1…"
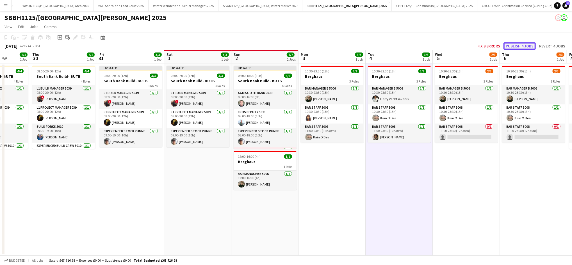
click button "Publish 4 jobs"
